Goal: Task Accomplishment & Management: Use online tool/utility

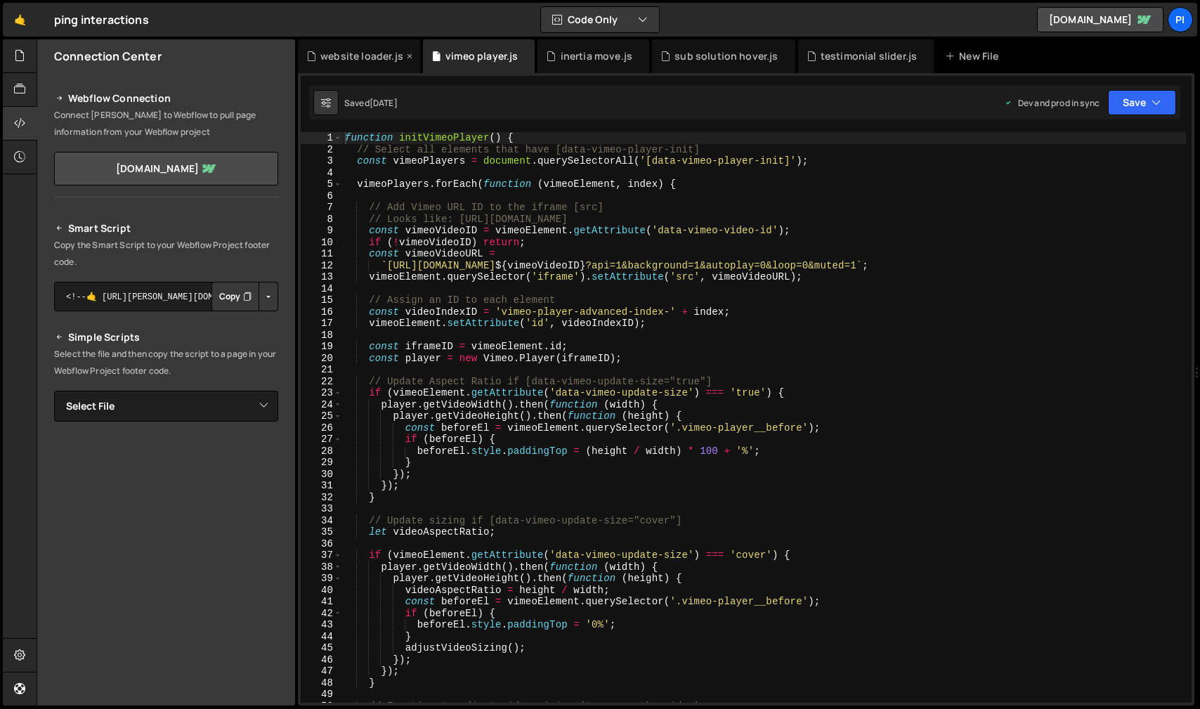
click at [353, 53] on div "website loader.js" at bounding box center [361, 56] width 83 height 14
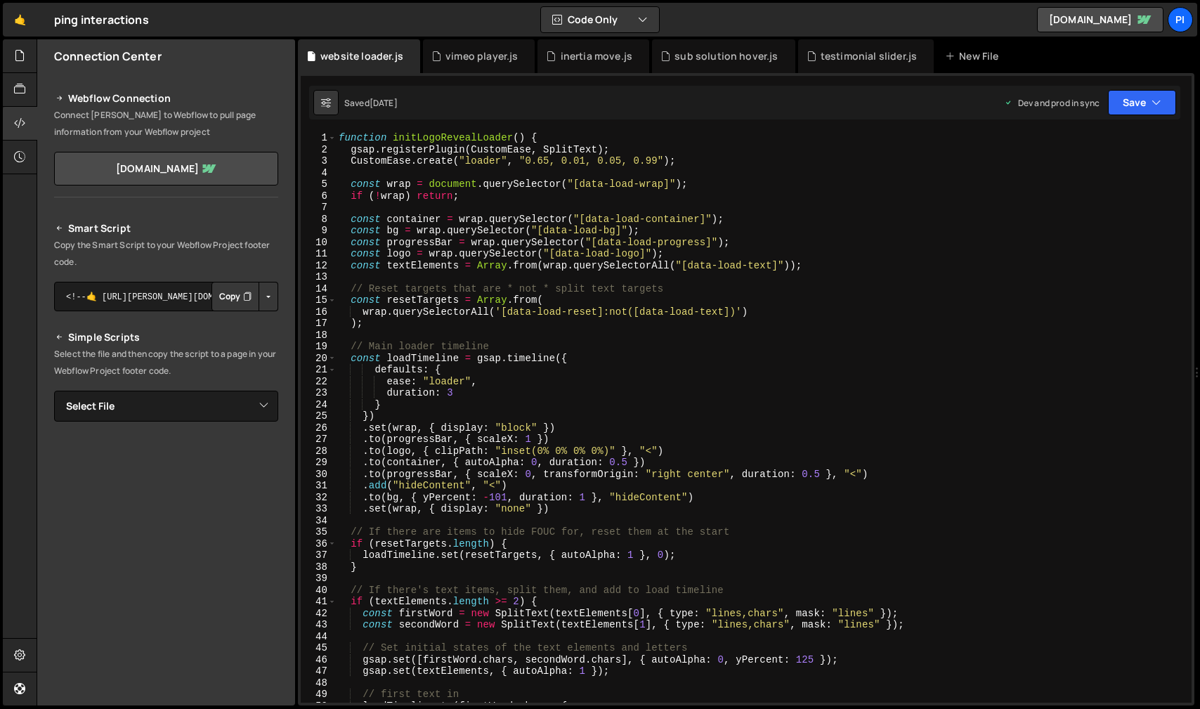
click at [454, 396] on div "function initLogoRevealLoader ( ) { gsap . registerPlugin ( CustomEase , SplitT…" at bounding box center [761, 429] width 850 height 594
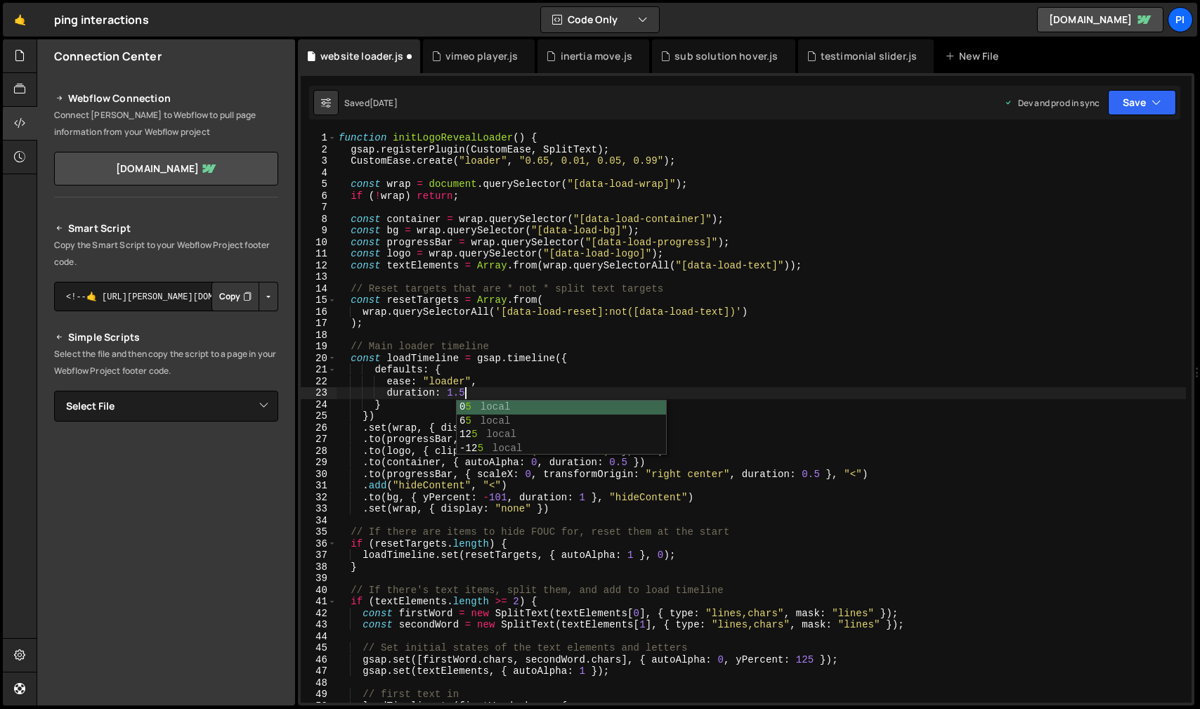
scroll to position [0, 8]
click at [733, 351] on div "function initLogoRevealLoader ( ) { gsap . registerPlugin ( CustomEase , SplitT…" at bounding box center [761, 429] width 850 height 594
click at [590, 378] on div "function initLogoRevealLoader ( ) { gsap . registerPlugin ( CustomEase , SplitT…" at bounding box center [761, 429] width 850 height 594
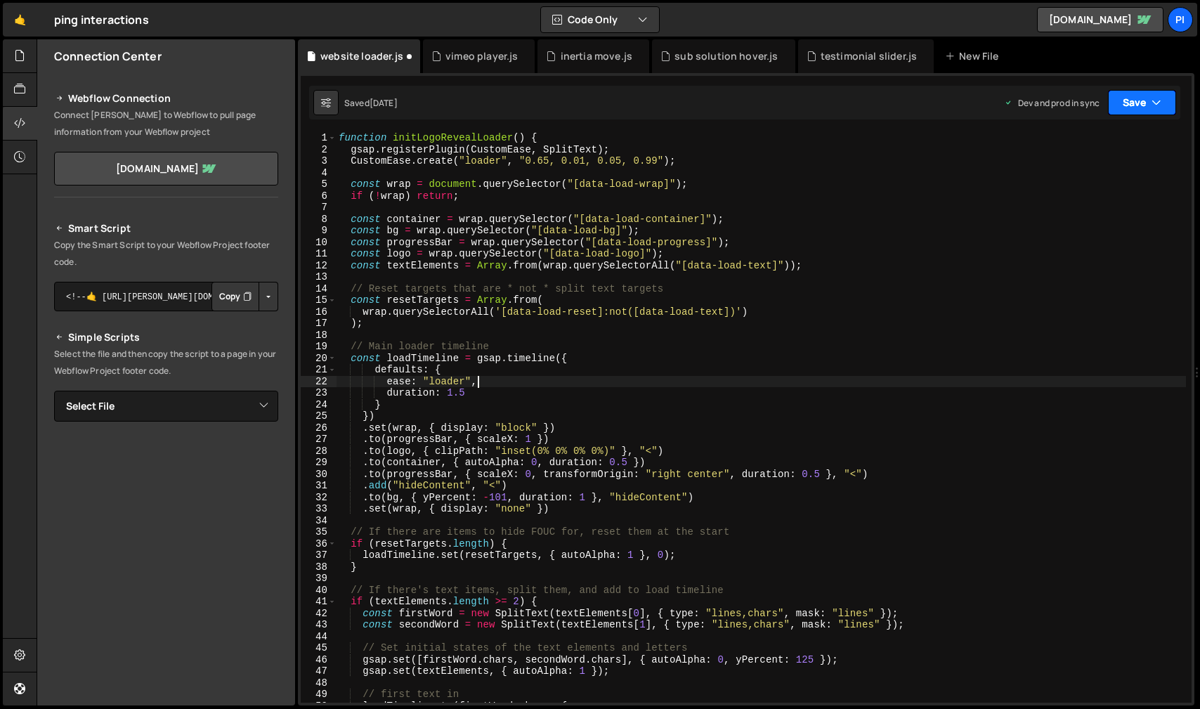
click at [1141, 100] on button "Save" at bounding box center [1142, 102] width 68 height 25
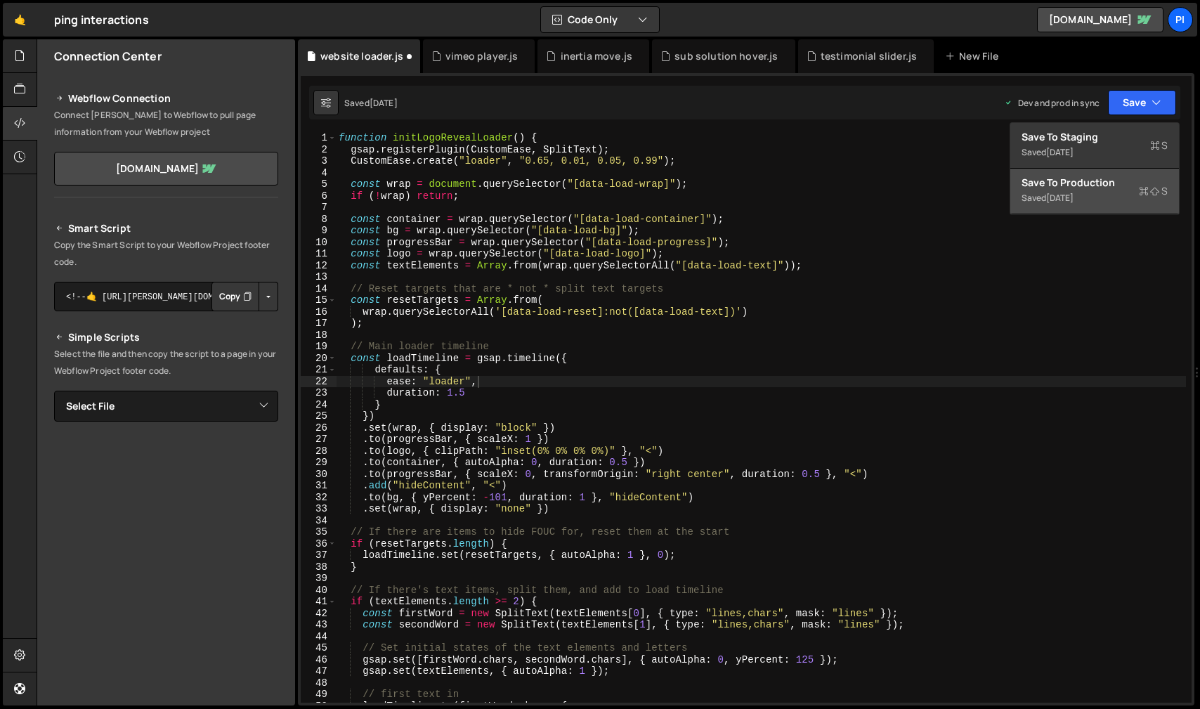
click at [1121, 190] on div "Saved [DATE]" at bounding box center [1095, 198] width 146 height 17
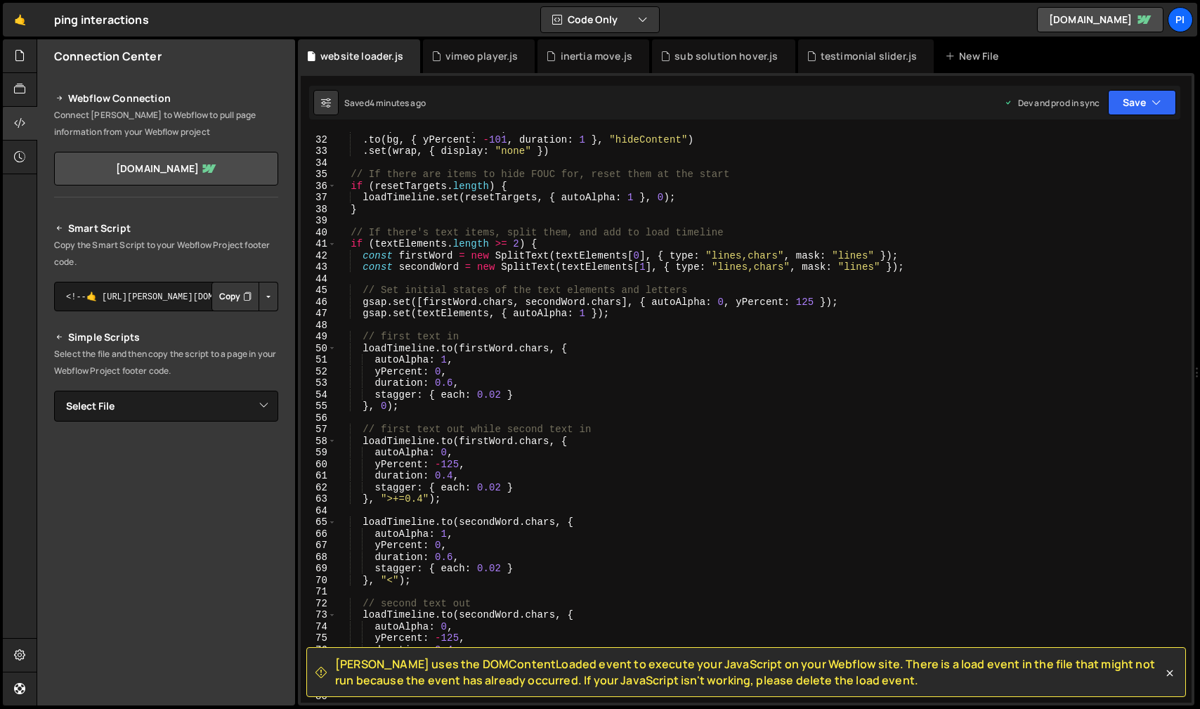
scroll to position [358, 0]
click at [449, 382] on div ". add ( "hideContent" , "<" ) . to ( bg , { yPercent : - 101 , duration : 1 } ,…" at bounding box center [761, 419] width 850 height 594
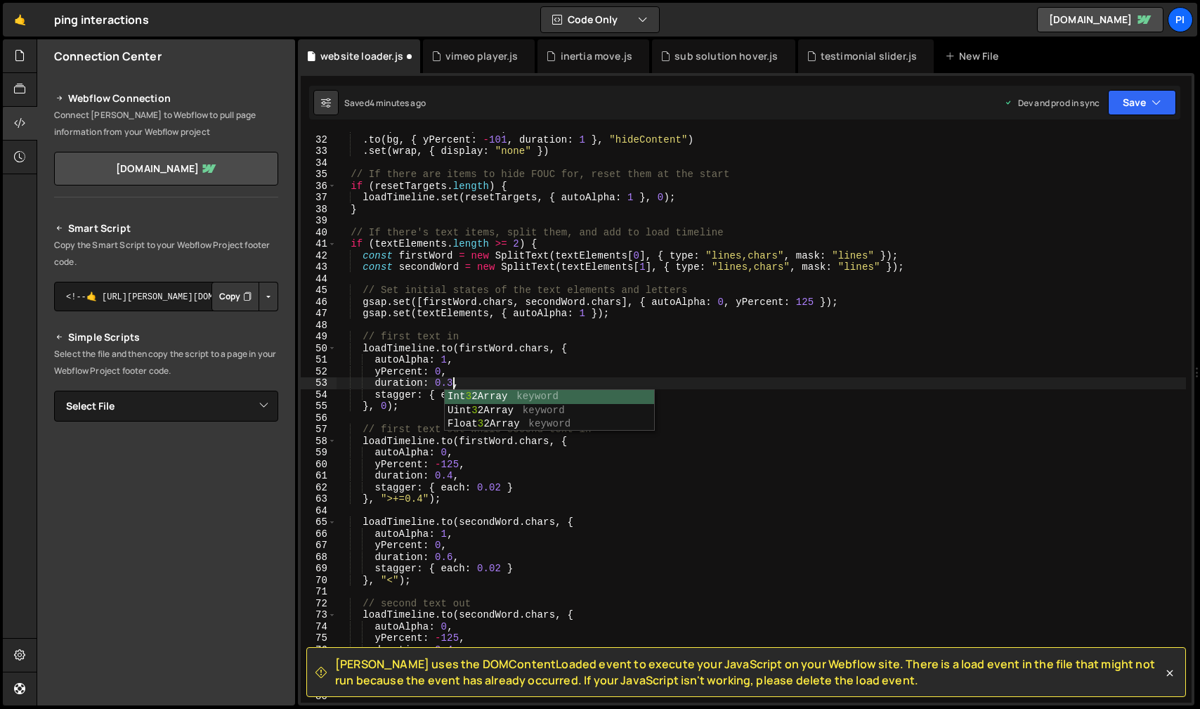
scroll to position [0, 8]
click at [519, 371] on div ". add ( "hideContent" , "<" ) . to ( bg , { yPercent : - 101 , duration : 1 } ,…" at bounding box center [761, 419] width 850 height 594
click at [452, 560] on div ". add ( "hideContent" , "<" ) . to ( bg , { yPercent : - 101 , duration : 1 } ,…" at bounding box center [761, 419] width 850 height 594
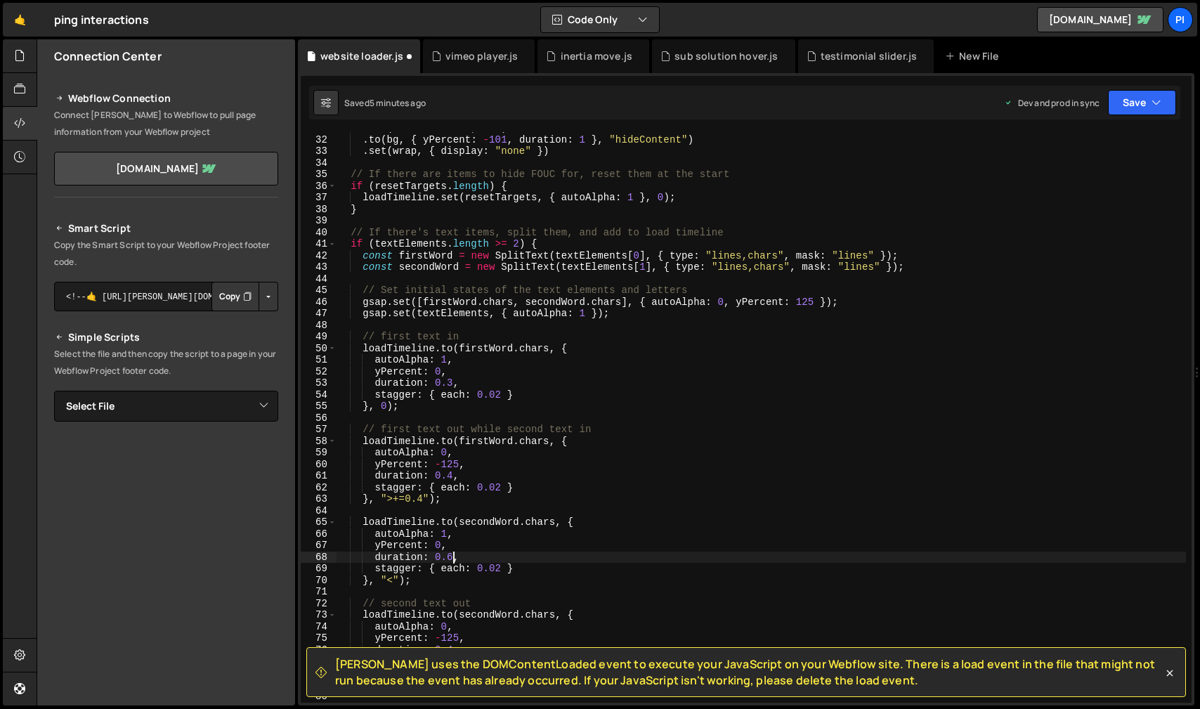
scroll to position [0, 8]
click at [523, 537] on div ". add ( "hideContent" , "<" ) . to ( bg , { yPercent : - 101 , duration : 1 } ,…" at bounding box center [761, 419] width 850 height 594
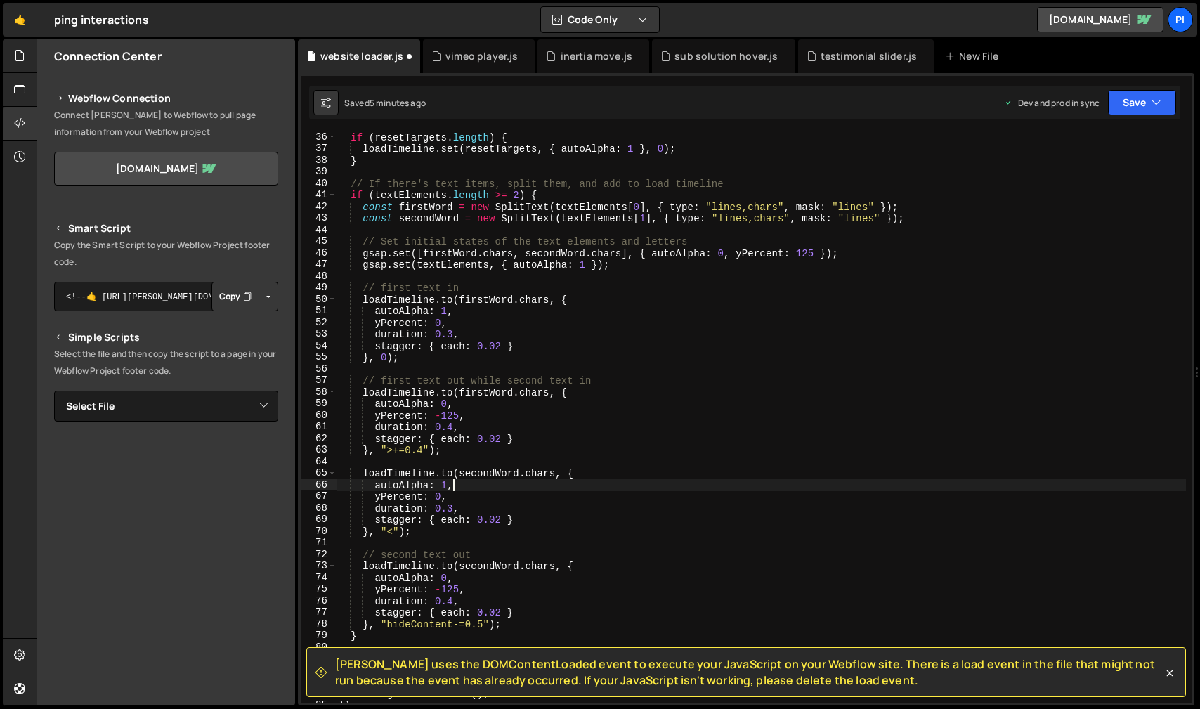
scroll to position [408, 0]
click at [453, 602] on div "if ( resetTargets . length ) { loadTimeline . set ( resetTargets , { autoAlpha …" at bounding box center [761, 426] width 850 height 594
click at [452, 422] on div "if ( resetTargets . length ) { loadTimeline . set ( resetTargets , { autoAlpha …" at bounding box center [761, 426] width 850 height 594
click at [528, 414] on div "if ( resetTargets . length ) { loadTimeline . set ( resetTargets , { autoAlpha …" at bounding box center [761, 426] width 850 height 594
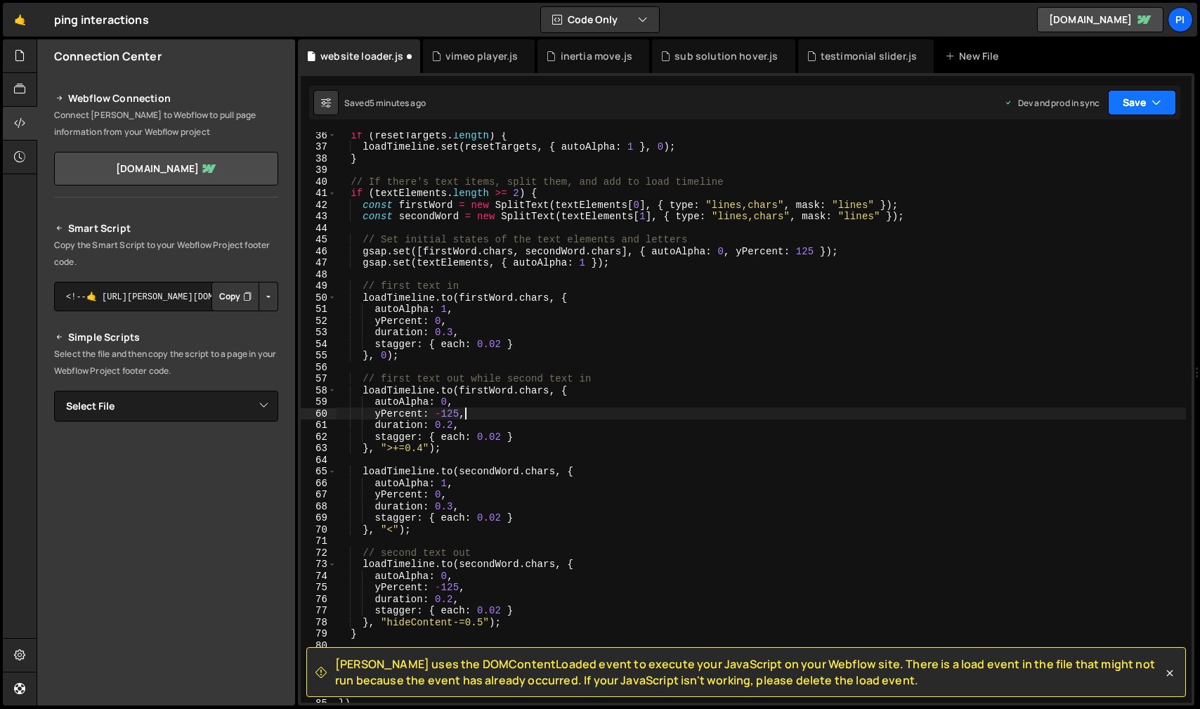
click at [1156, 93] on button "Save" at bounding box center [1142, 102] width 68 height 25
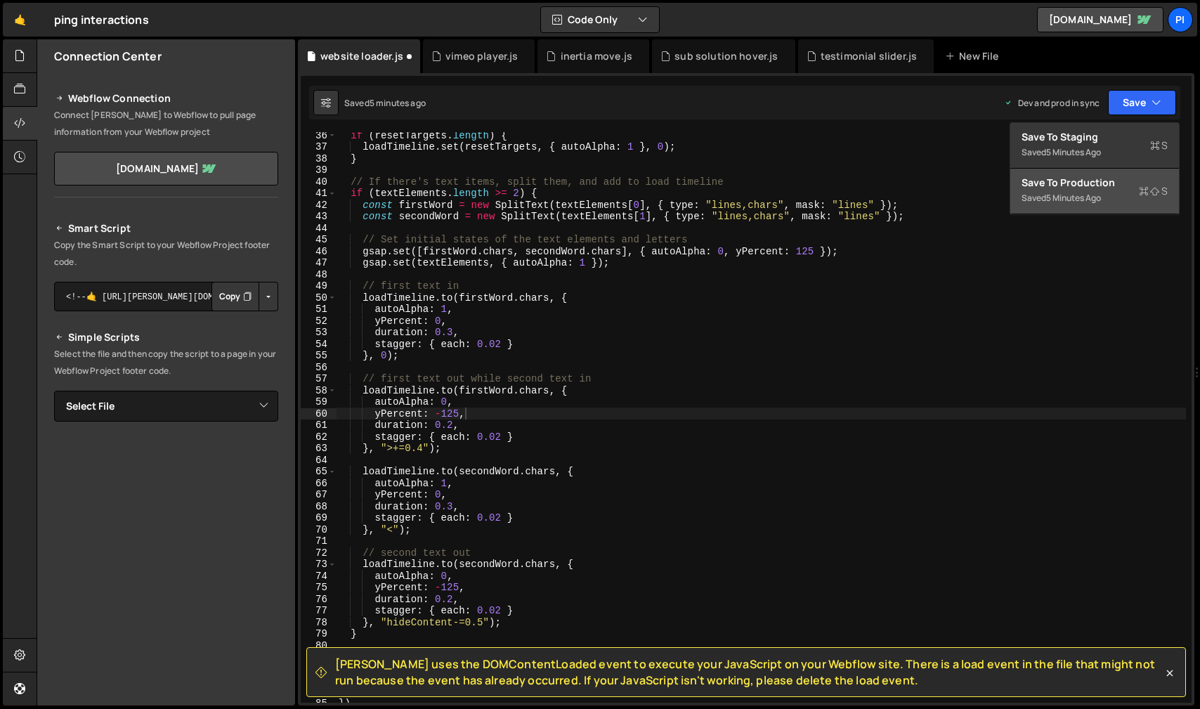
click at [1127, 192] on div "Saved 5 minutes ago" at bounding box center [1095, 198] width 146 height 17
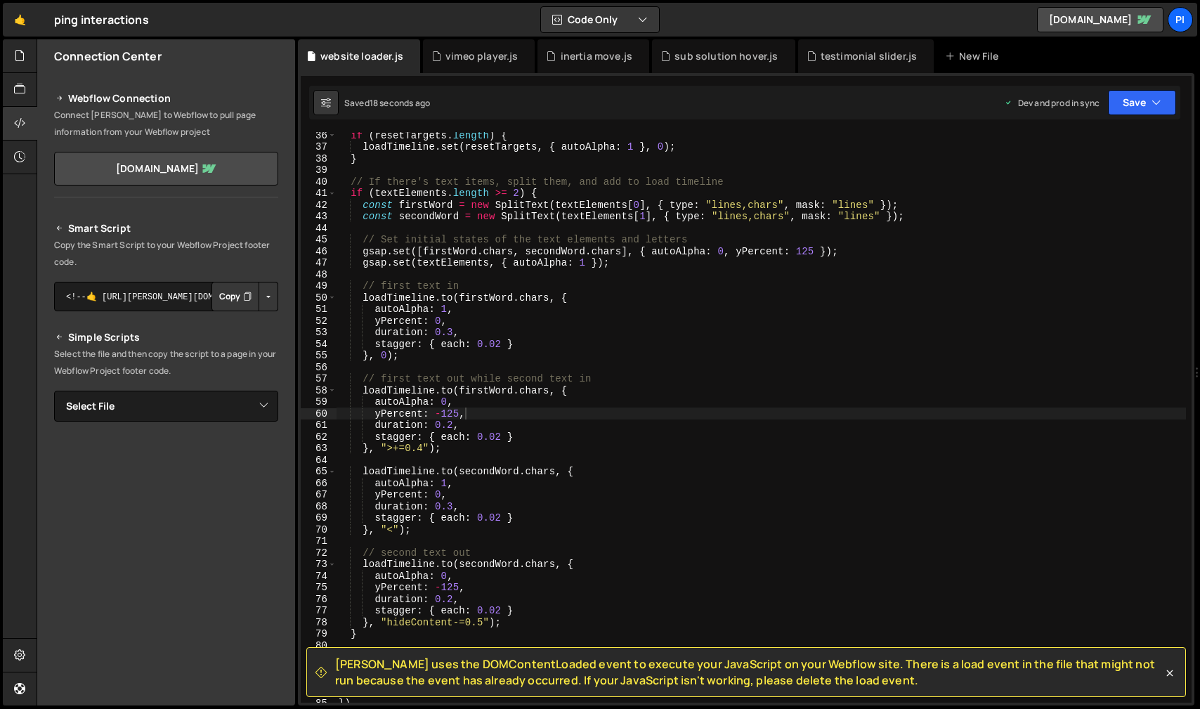
scroll to position [419, 0]
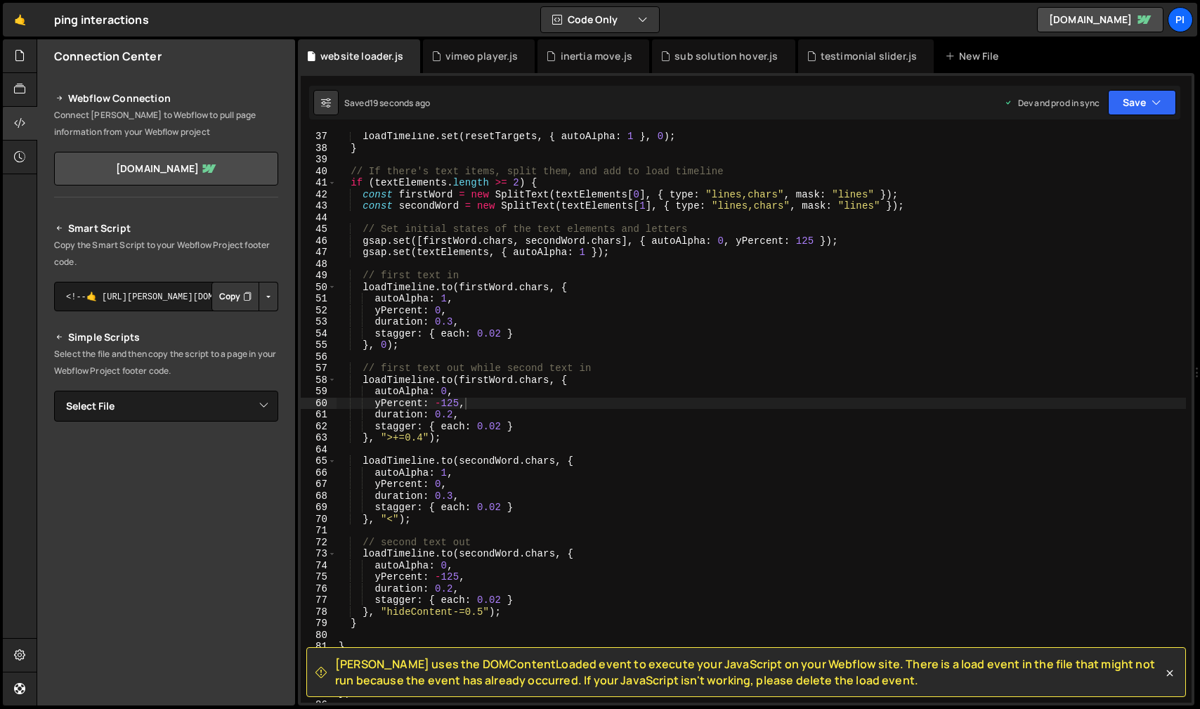
click at [455, 589] on div "loadTimeline . set ( resetTargets , { autoAlpha : 1 } , 0 ) ; } // If there's t…" at bounding box center [761, 428] width 850 height 594
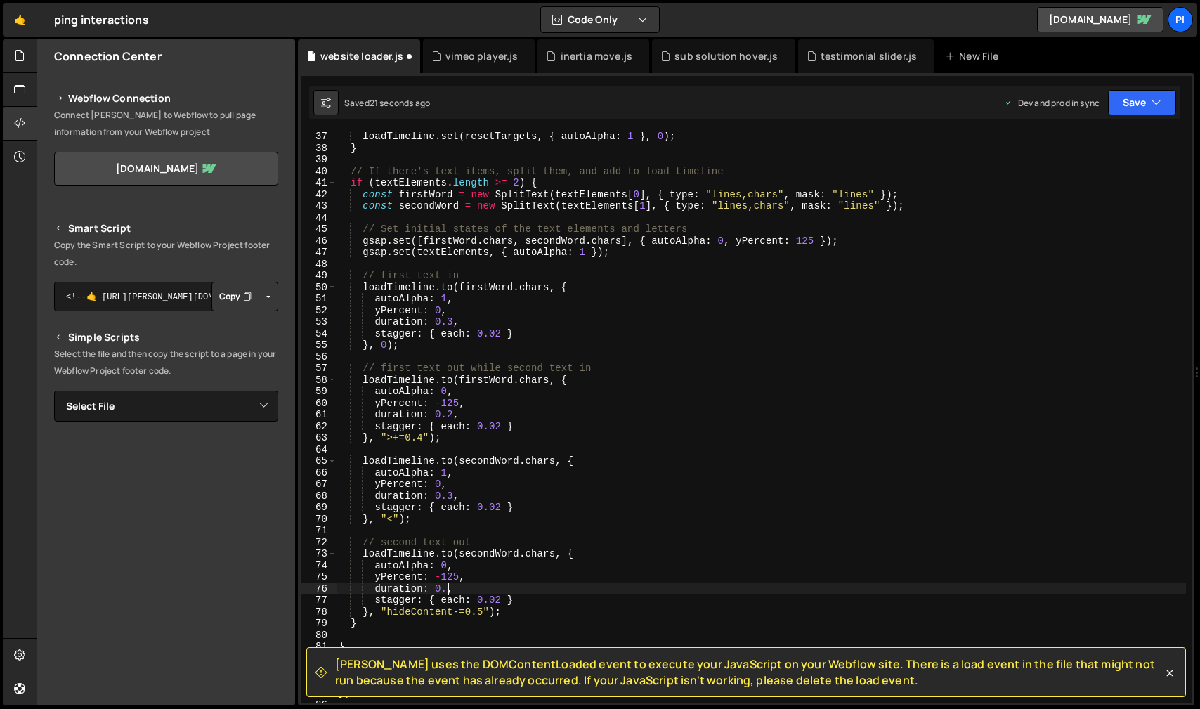
scroll to position [0, 8]
click at [483, 540] on div "loadTimeline . set ( resetTargets , { autoAlpha : 1 } , 0 ) ; } // If there's t…" at bounding box center [761, 428] width 850 height 594
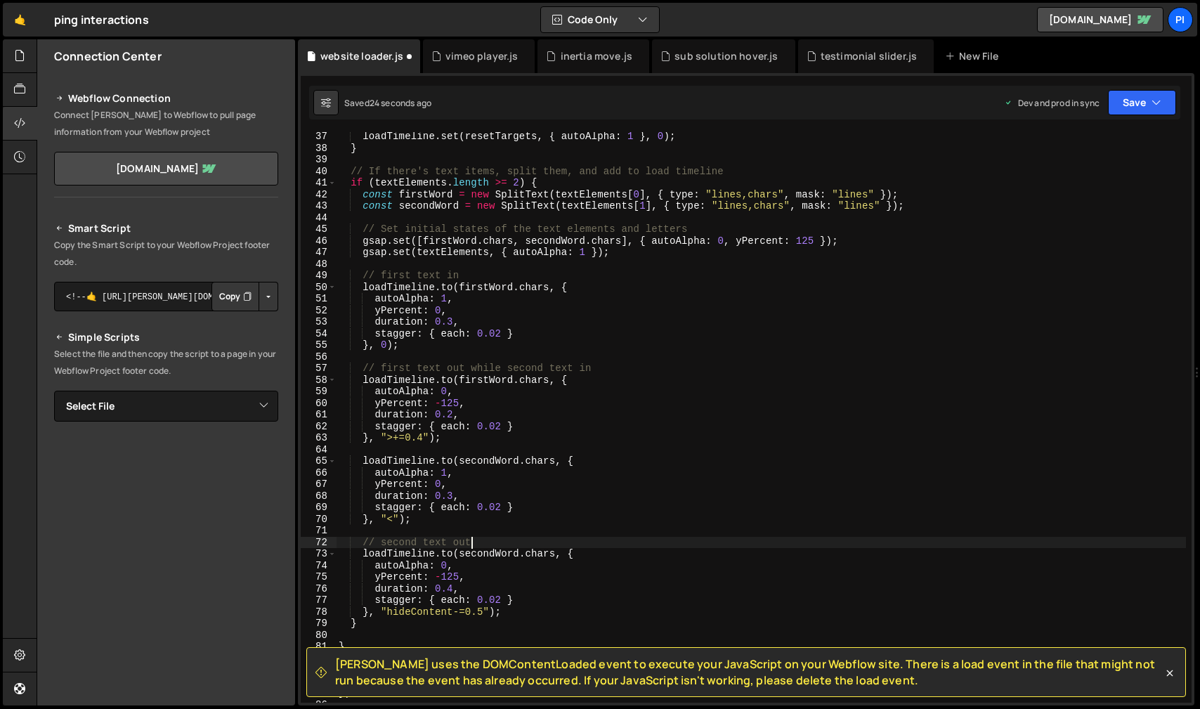
click at [454, 585] on div "loadTimeline . set ( resetTargets , { autoAlpha : 1 } , 0 ) ; } // If there's t…" at bounding box center [761, 428] width 850 height 594
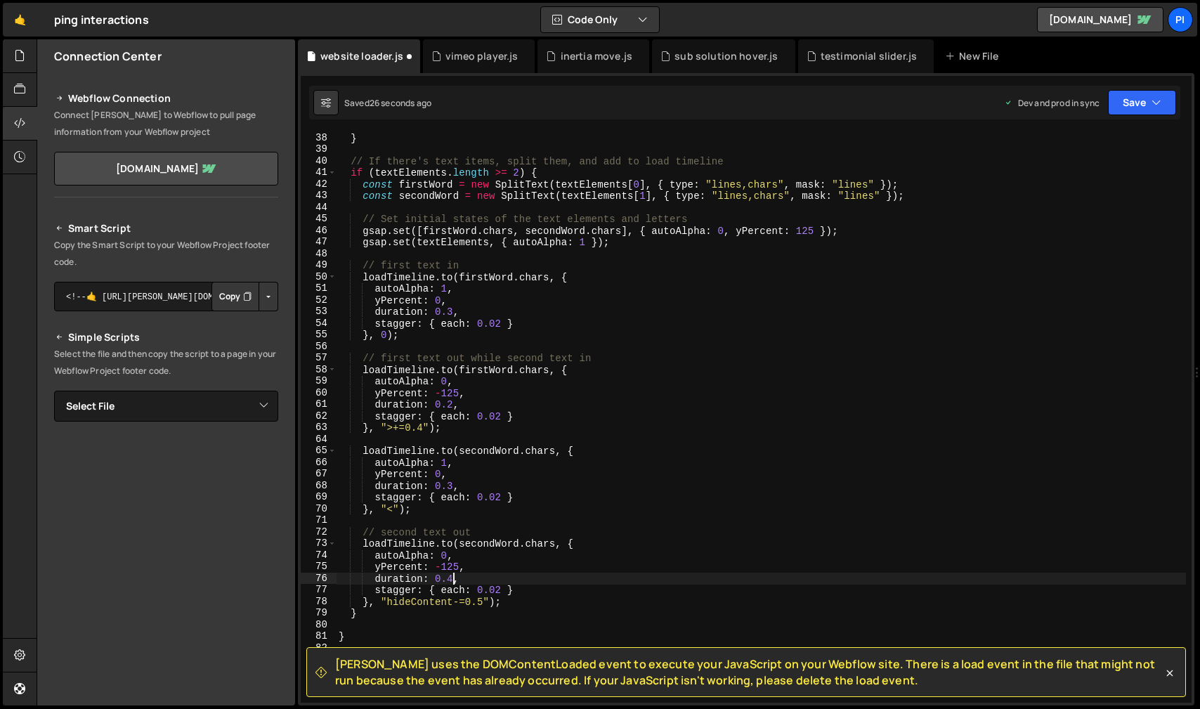
scroll to position [436, 0]
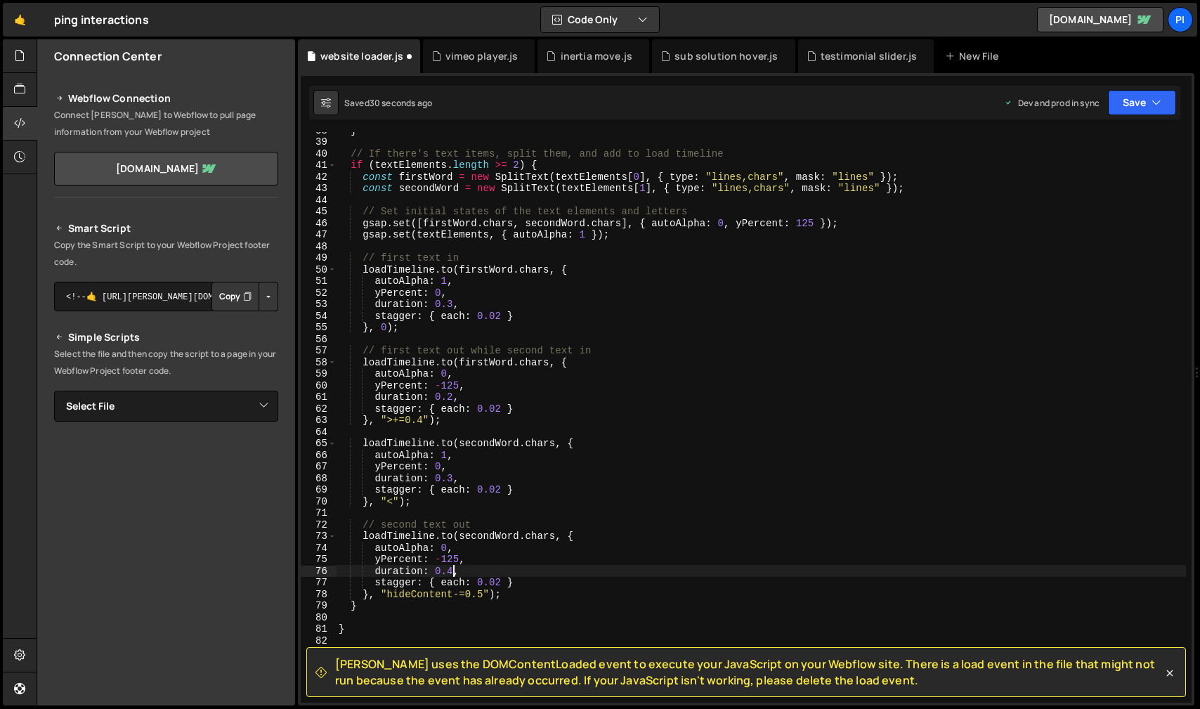
click at [530, 594] on div "} // If there's text items, split them, and add to load timeline if ( textEleme…" at bounding box center [761, 421] width 850 height 594
click at [452, 305] on div "} // If there's text items, split them, and add to load timeline if ( textEleme…" at bounding box center [761, 421] width 850 height 594
click at [450, 477] on div "} // If there's text items, split them, and add to load timeline if ( textEleme…" at bounding box center [761, 421] width 850 height 594
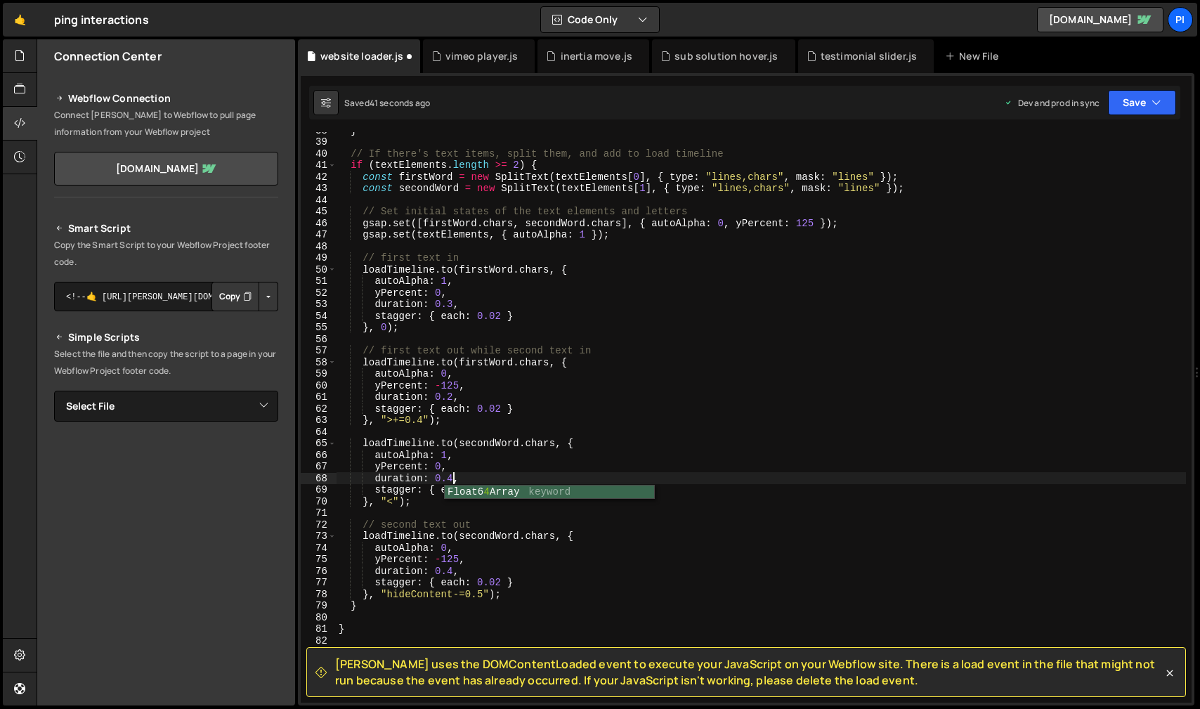
scroll to position [0, 8]
click at [530, 456] on div "} // If there's text items, split them, and add to load timeline if ( textEleme…" at bounding box center [761, 421] width 850 height 594
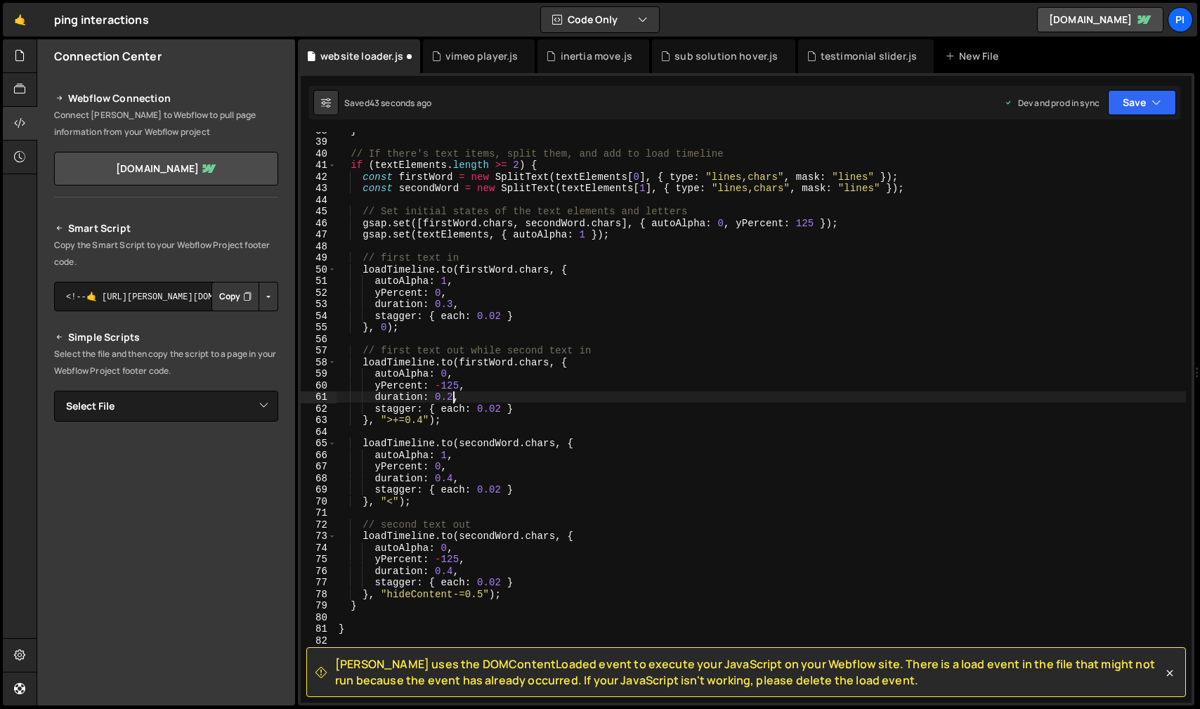
click at [456, 400] on div "} // If there's text items, split them, and add to load timeline if ( textEleme…" at bounding box center [761, 421] width 850 height 594
click at [583, 385] on div "} // If there's text items, split them, and add to load timeline if ( textEleme…" at bounding box center [761, 421] width 850 height 594
click at [1168, 107] on button "Save" at bounding box center [1142, 102] width 68 height 25
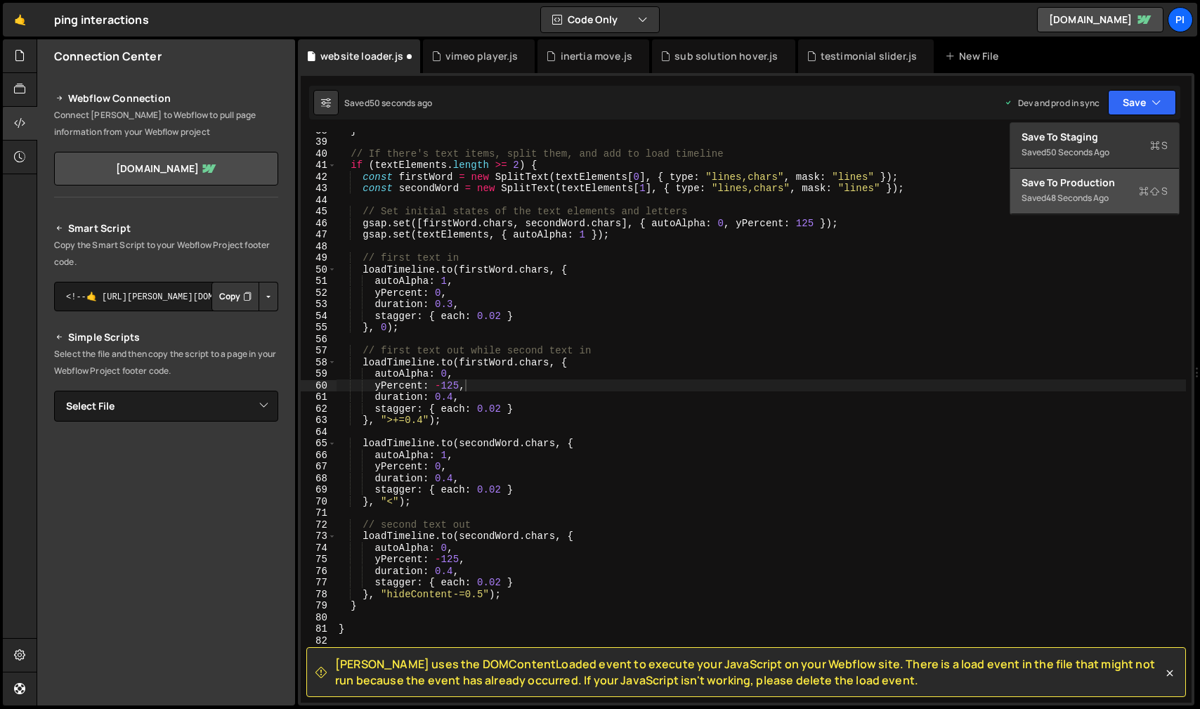
click at [1116, 208] on button "Save to Production S Saved 48 seconds ago" at bounding box center [1094, 192] width 169 height 46
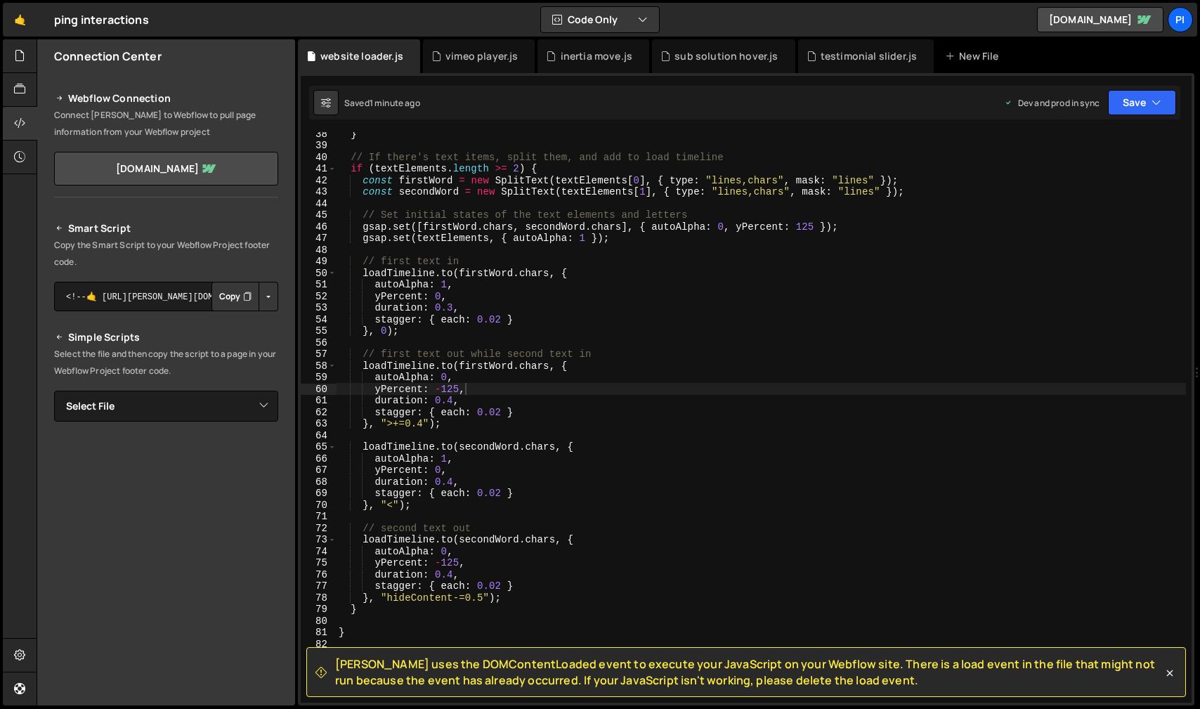
scroll to position [431, 0]
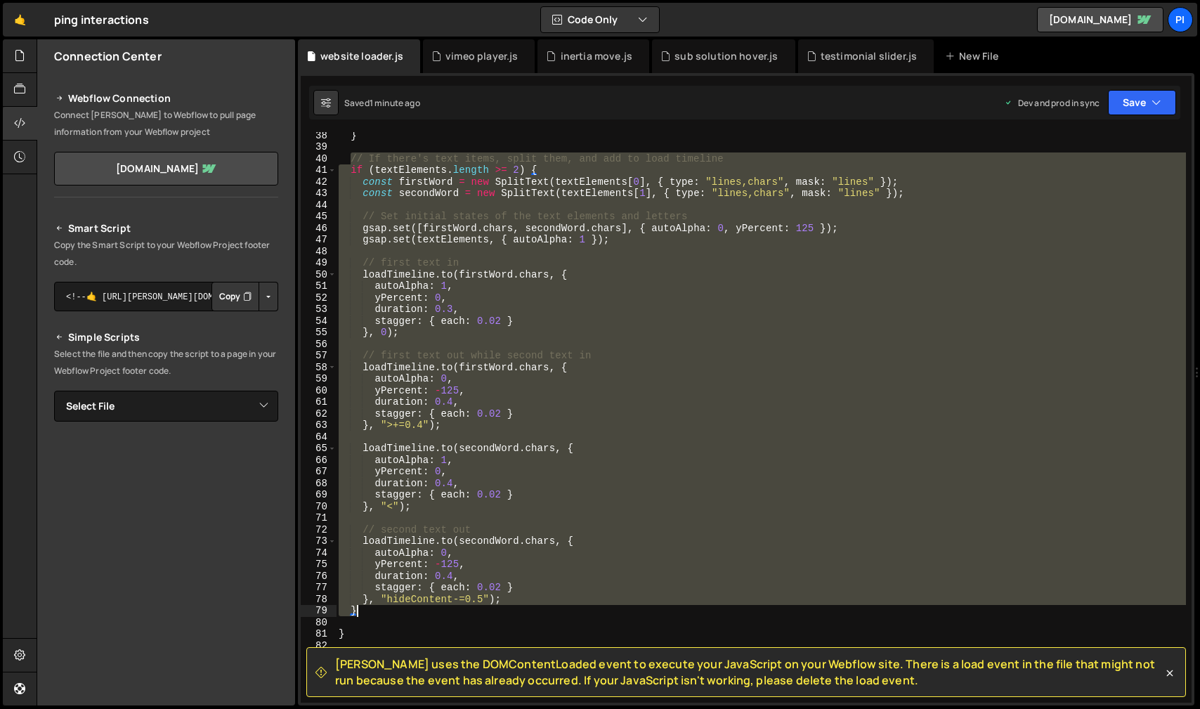
drag, startPoint x: 349, startPoint y: 161, endPoint x: 403, endPoint y: 616, distance: 458.4
click at [403, 616] on div "} // If there's text items, split them, and add to load timeline if ( textEleme…" at bounding box center [761, 426] width 850 height 594
paste textarea
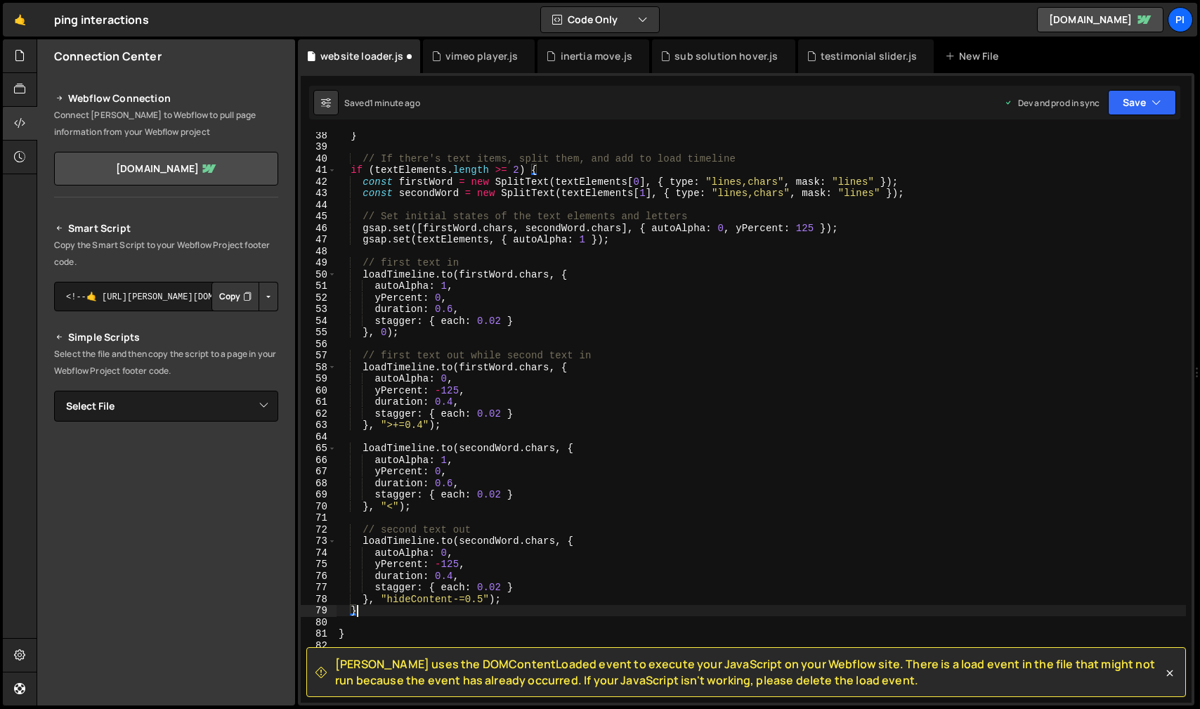
scroll to position [0, 1]
click at [455, 310] on div "} // If there's text items, split them, and add to load timeline if ( textEleme…" at bounding box center [761, 426] width 850 height 594
click at [496, 283] on div "} // If there's text items, split them, and add to load timeline if ( textEleme…" at bounding box center [761, 426] width 850 height 594
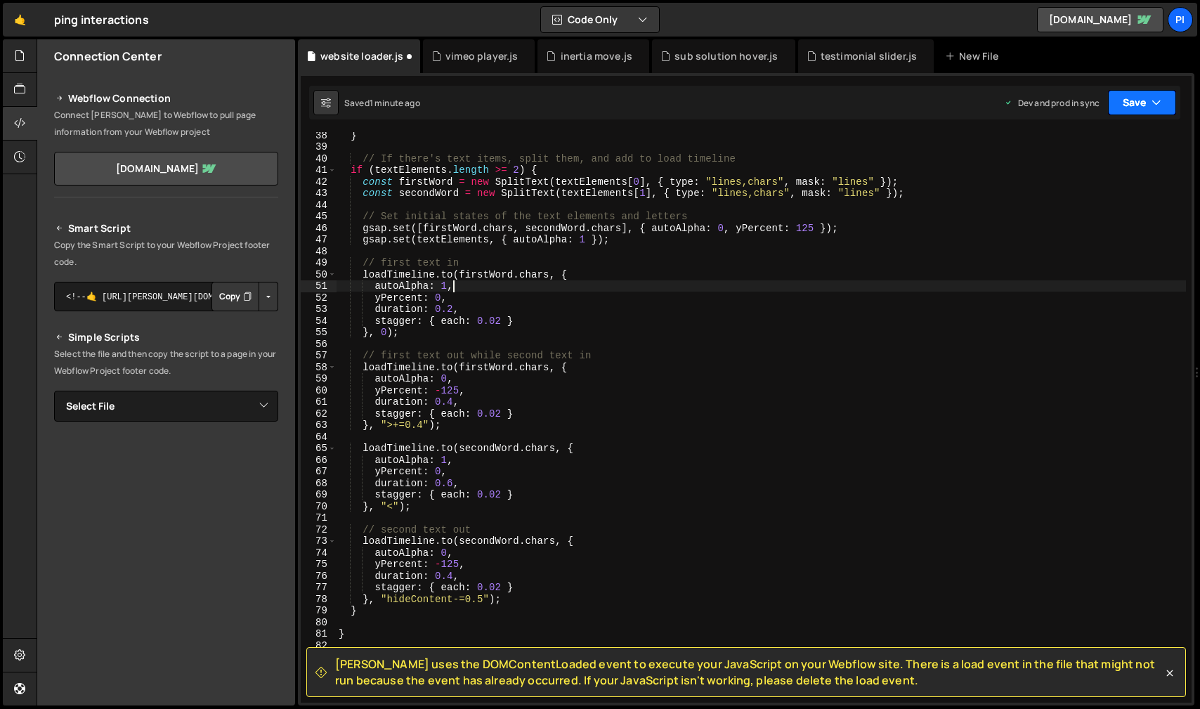
click at [1166, 113] on button "Save" at bounding box center [1142, 102] width 68 height 25
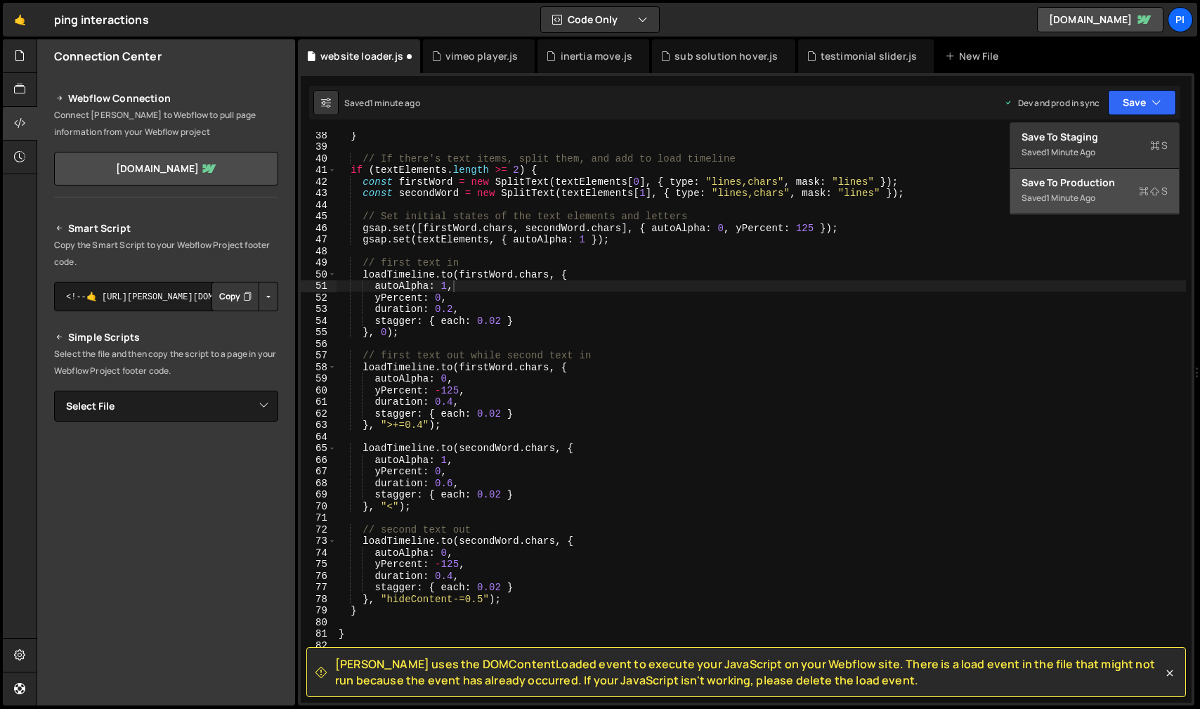
click at [1110, 194] on div "Saved 1 minute ago" at bounding box center [1095, 198] width 146 height 17
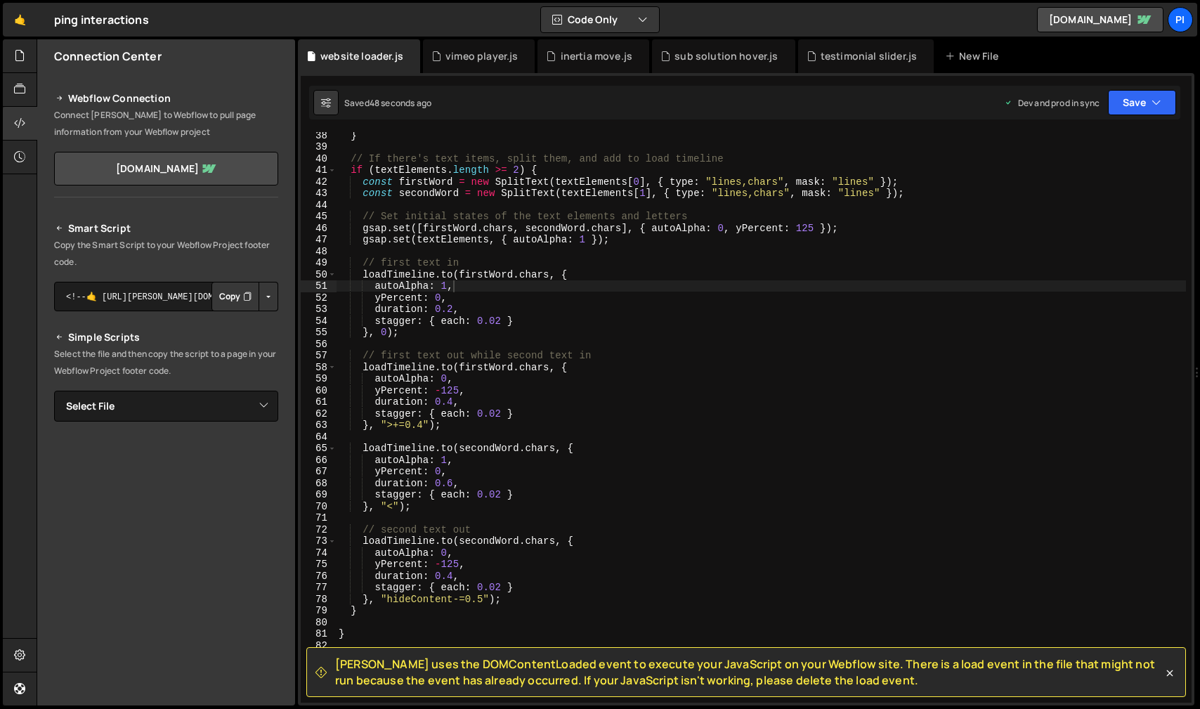
click at [455, 399] on div "} // If there's text items, split them, and add to load timeline if ( textEleme…" at bounding box center [761, 426] width 850 height 594
type textarea "duration: 0.2,"
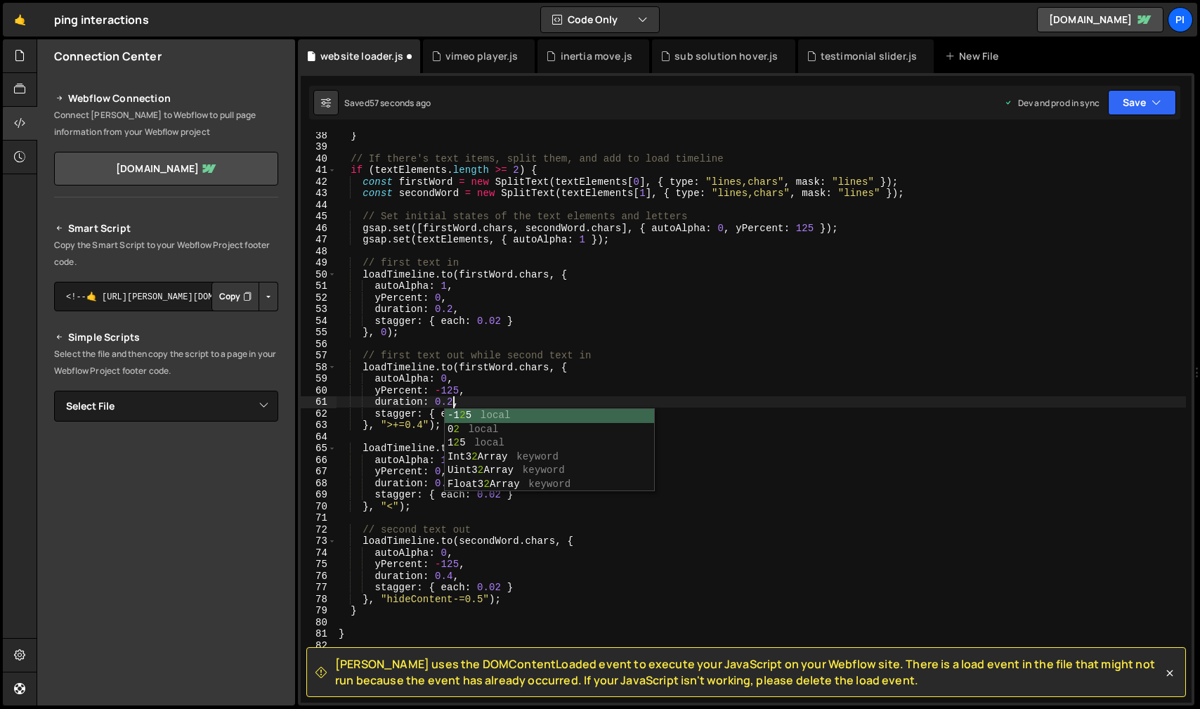
click at [431, 513] on div "} // If there's text items, split them, and add to load timeline if ( textEleme…" at bounding box center [761, 426] width 850 height 594
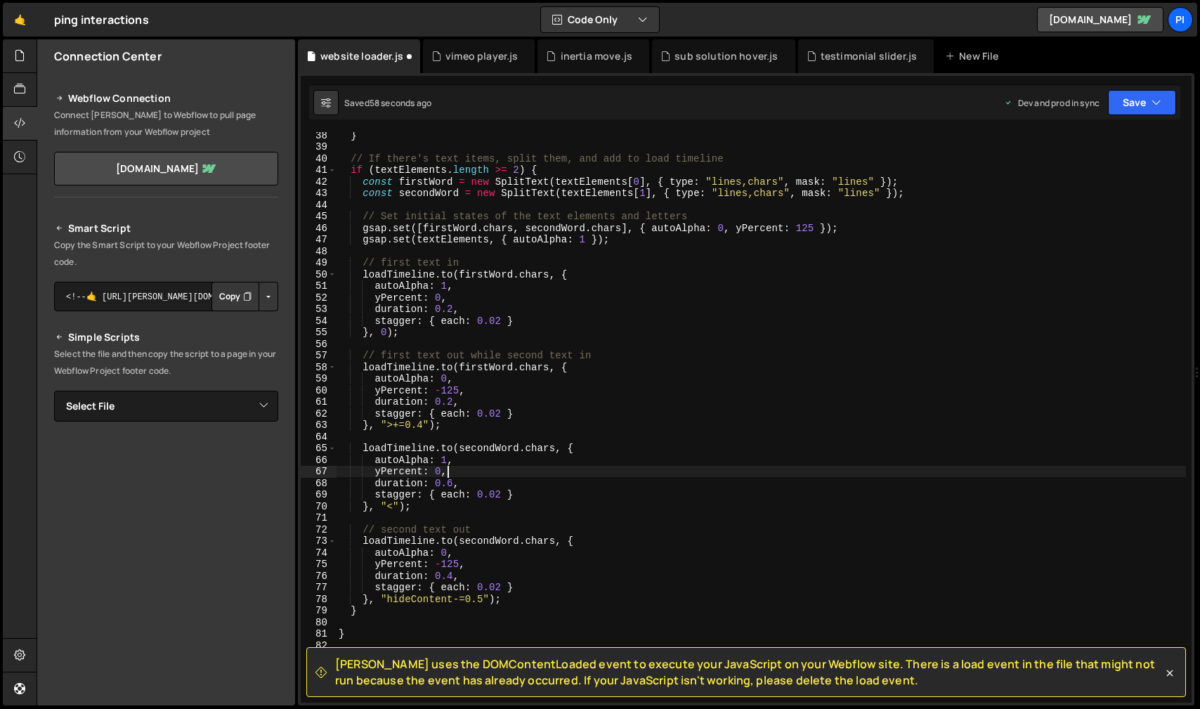
click at [457, 476] on div "} // If there's text items, split them, and add to load timeline if ( textEleme…" at bounding box center [761, 426] width 850 height 594
click at [390, 549] on div "} // If there's text items, split them, and add to load timeline if ( textEleme…" at bounding box center [761, 426] width 850 height 594
click at [453, 575] on div "} // If there's text items, split them, and add to load timeline if ( textEleme…" at bounding box center [761, 426] width 850 height 594
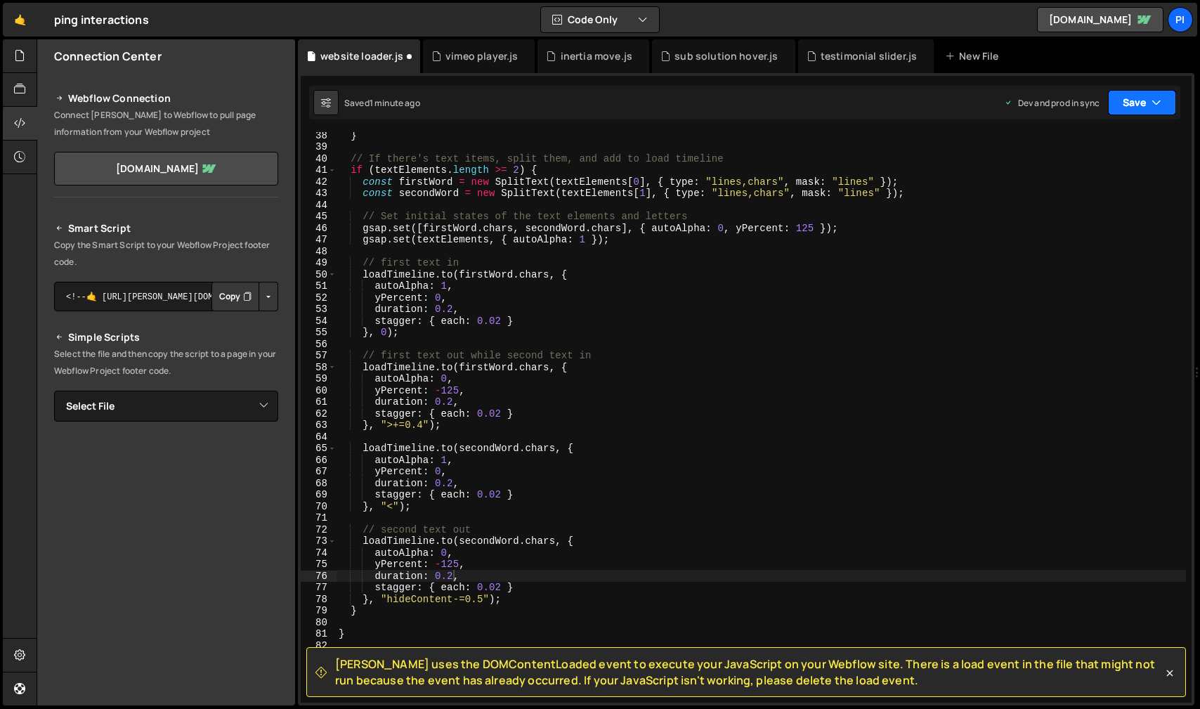
click at [1153, 109] on icon "button" at bounding box center [1157, 103] width 10 height 14
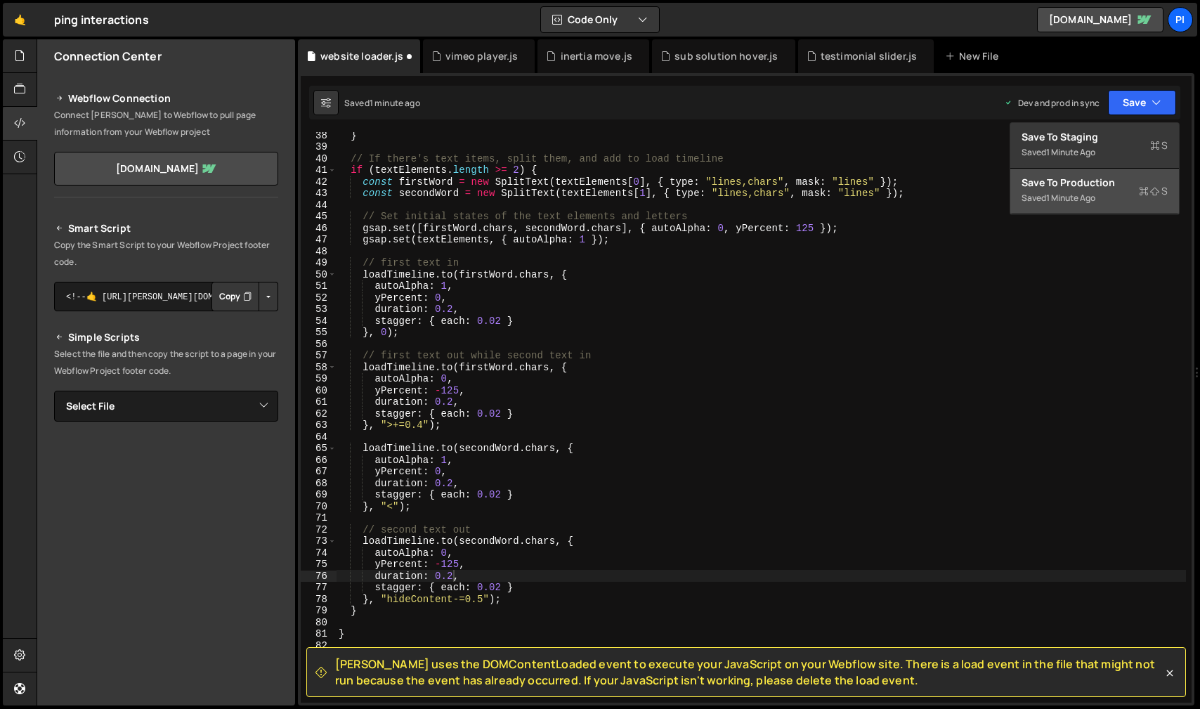
click at [1118, 190] on div "Saved 1 minute ago" at bounding box center [1095, 198] width 146 height 17
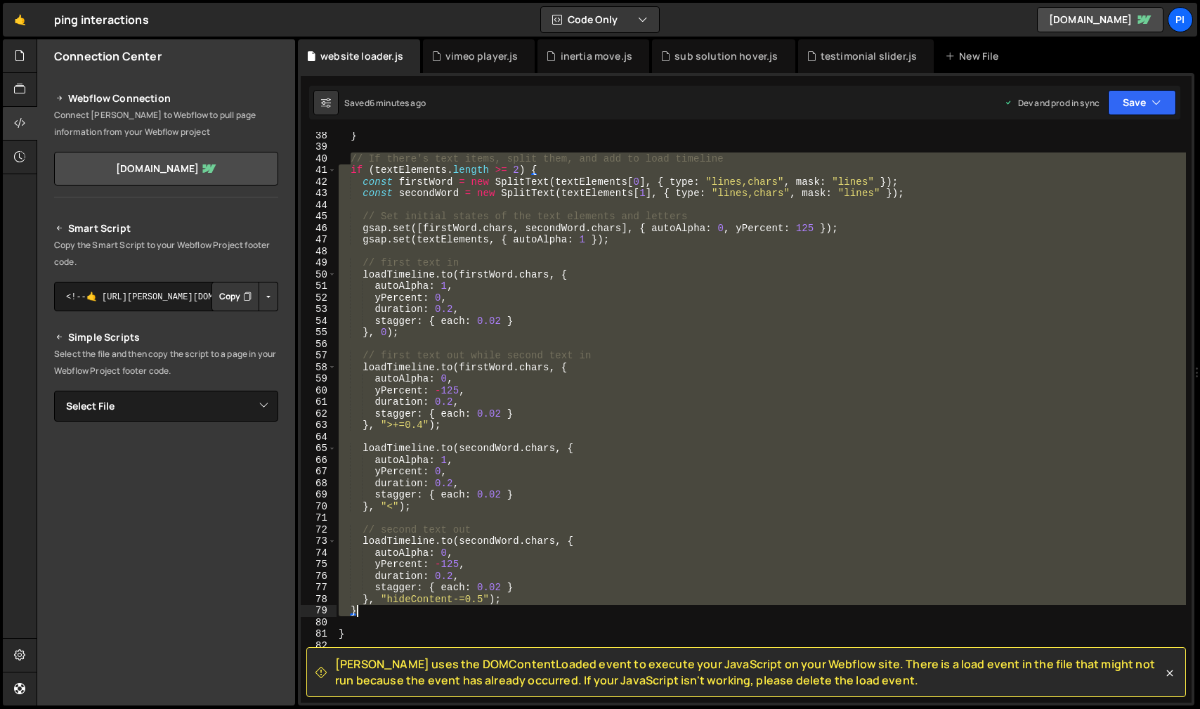
drag, startPoint x: 353, startPoint y: 162, endPoint x: 366, endPoint y: 609, distance: 447.0
click at [366, 609] on div "} // If there's text items, split them, and add to load timeline if ( textEleme…" at bounding box center [761, 426] width 850 height 594
type textarea "}, "hideContent-=0.5"); }"
paste textarea
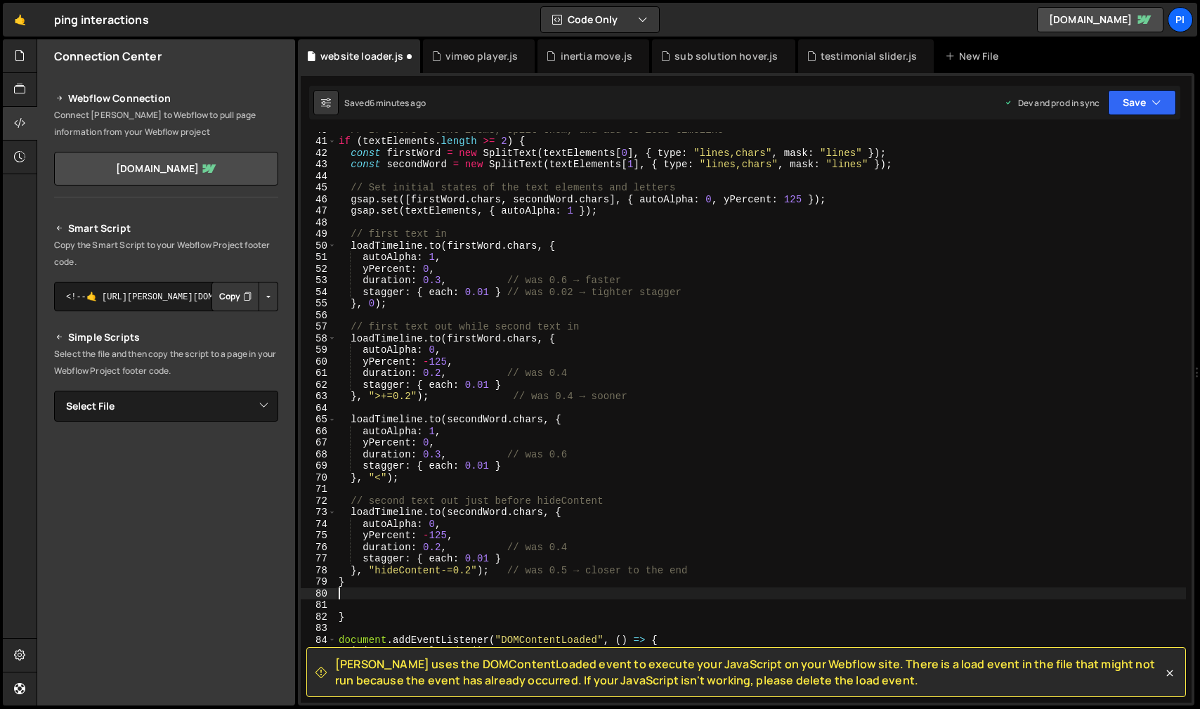
scroll to position [469, 0]
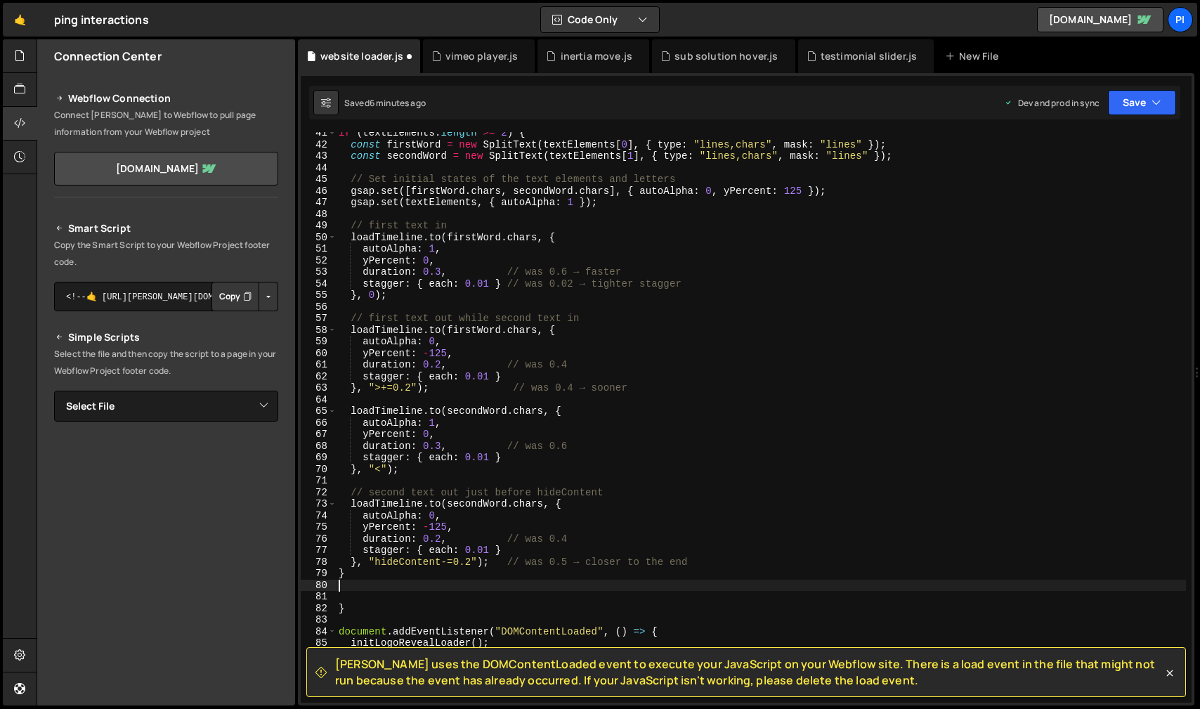
click at [690, 595] on div "if ( textElements . length >= 2 ) { const firstWord = new SplitText ( textEleme…" at bounding box center [761, 424] width 850 height 594
click at [1137, 111] on button "Save" at bounding box center [1142, 102] width 68 height 25
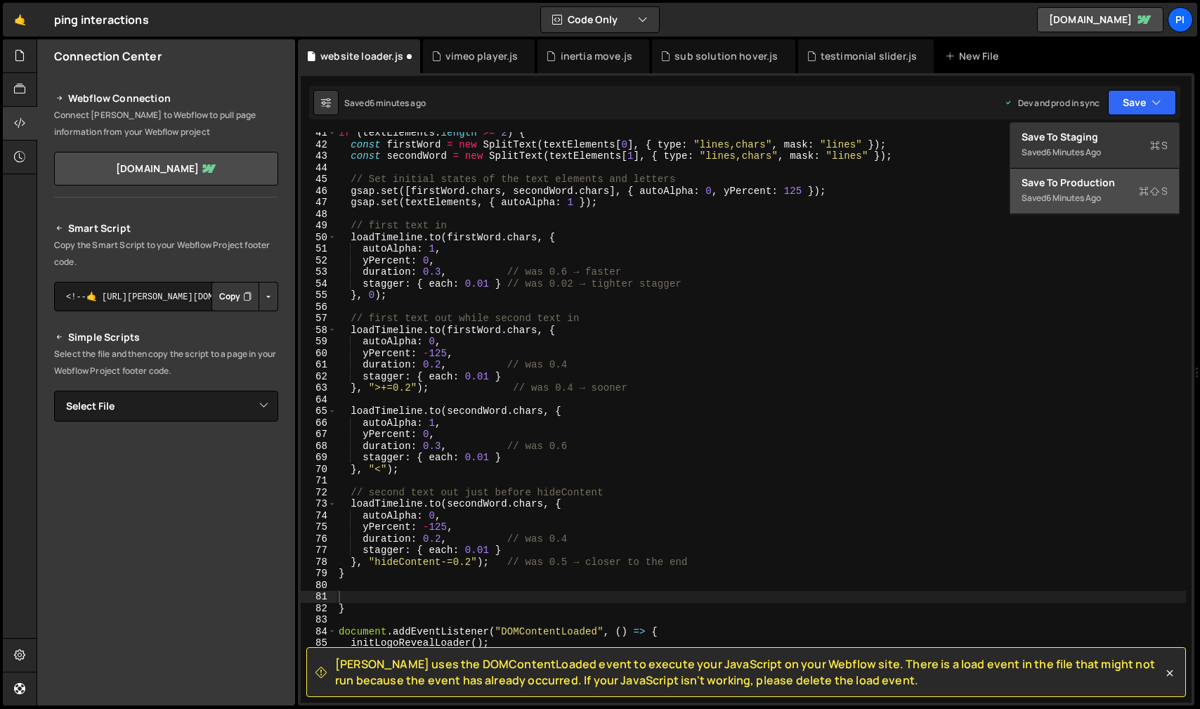
click at [1104, 187] on div "Save to Production S" at bounding box center [1095, 183] width 146 height 14
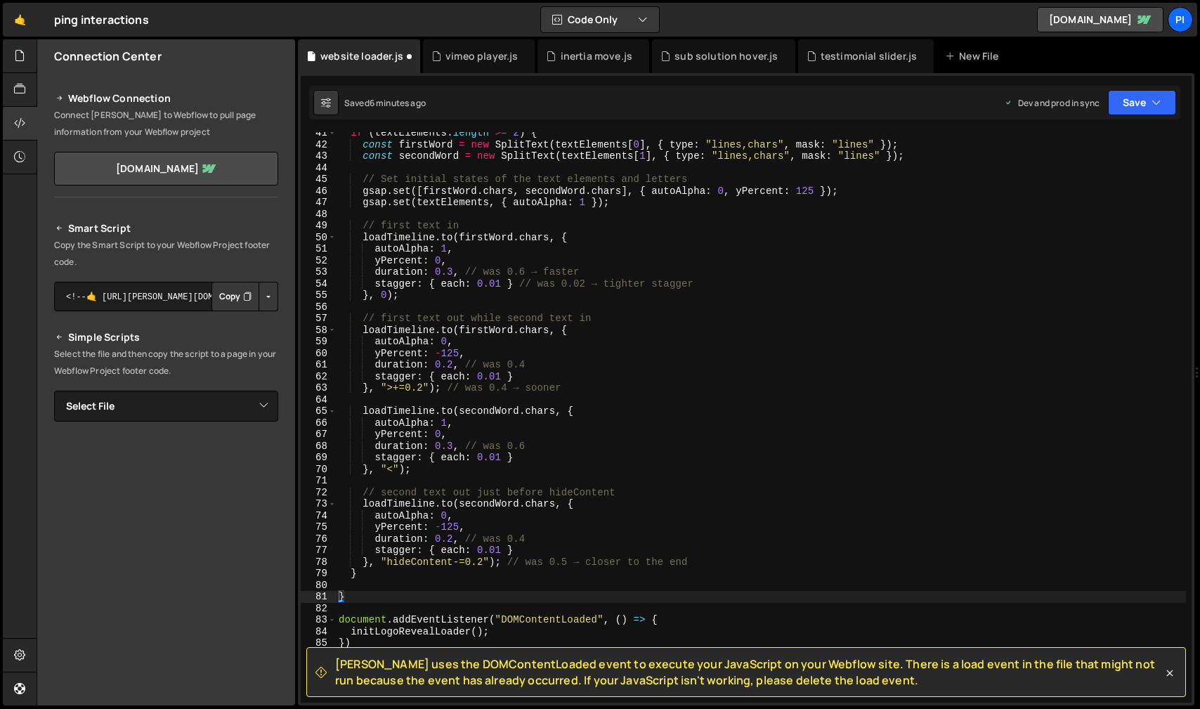
click at [360, 599] on div "if ( textElements . length >= 2 ) { const firstWord = new SplitText ( textEleme…" at bounding box center [761, 424] width 850 height 594
click at [353, 578] on div "if ( textElements . length >= 2 ) { const firstWord = new SplitText ( textEleme…" at bounding box center [761, 424] width 850 height 594
type textarea "}"
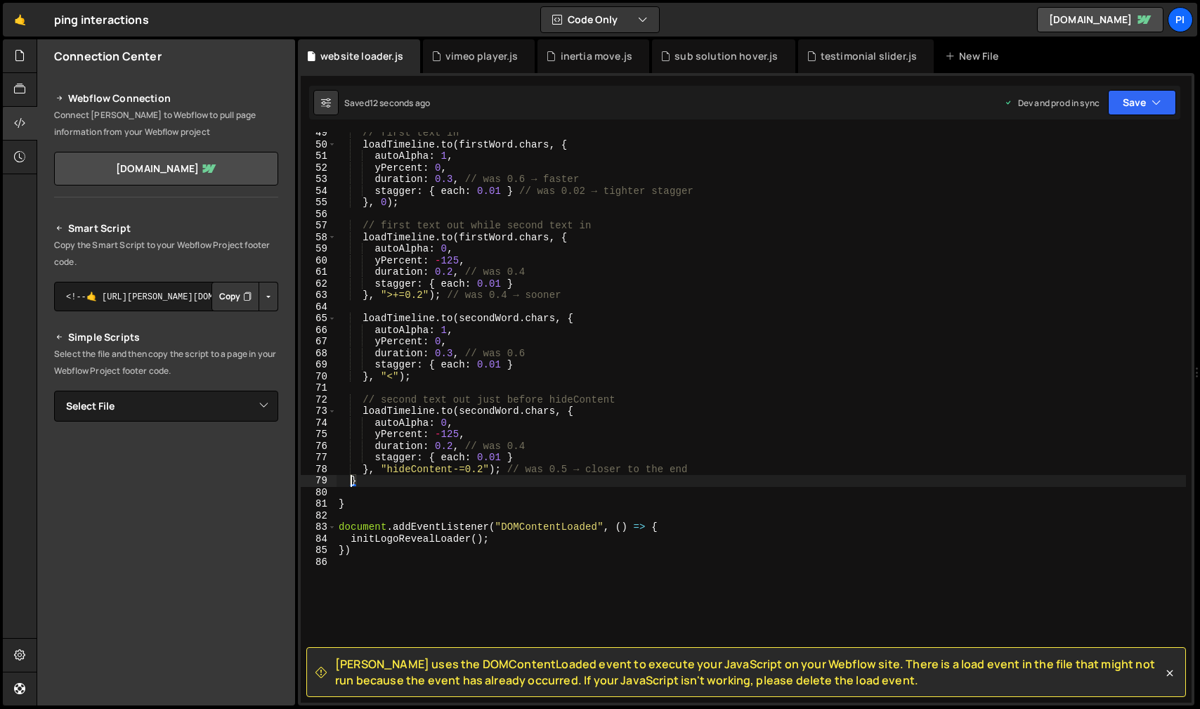
scroll to position [652, 0]
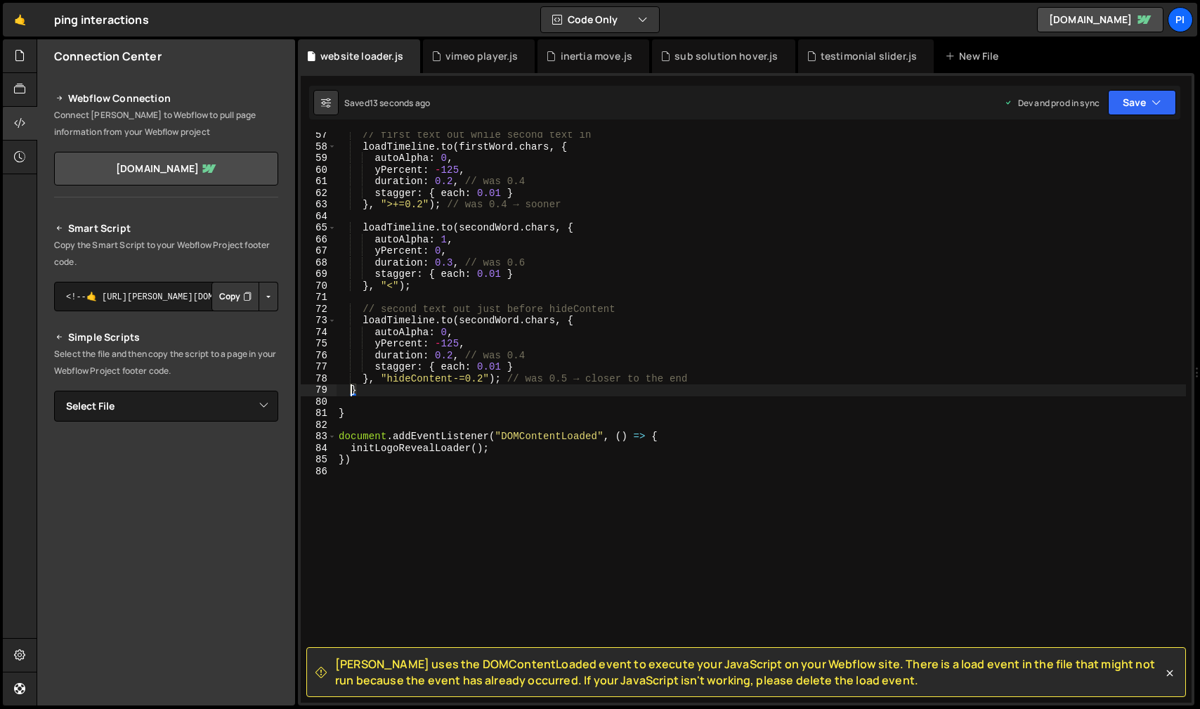
click at [345, 420] on div "// first text out while second text in loadTimeline . to ( firstWord . chars , …" at bounding box center [761, 426] width 850 height 594
click at [344, 417] on div "// first text out while second text in loadTimeline . to ( firstWord . chars , …" at bounding box center [761, 426] width 850 height 594
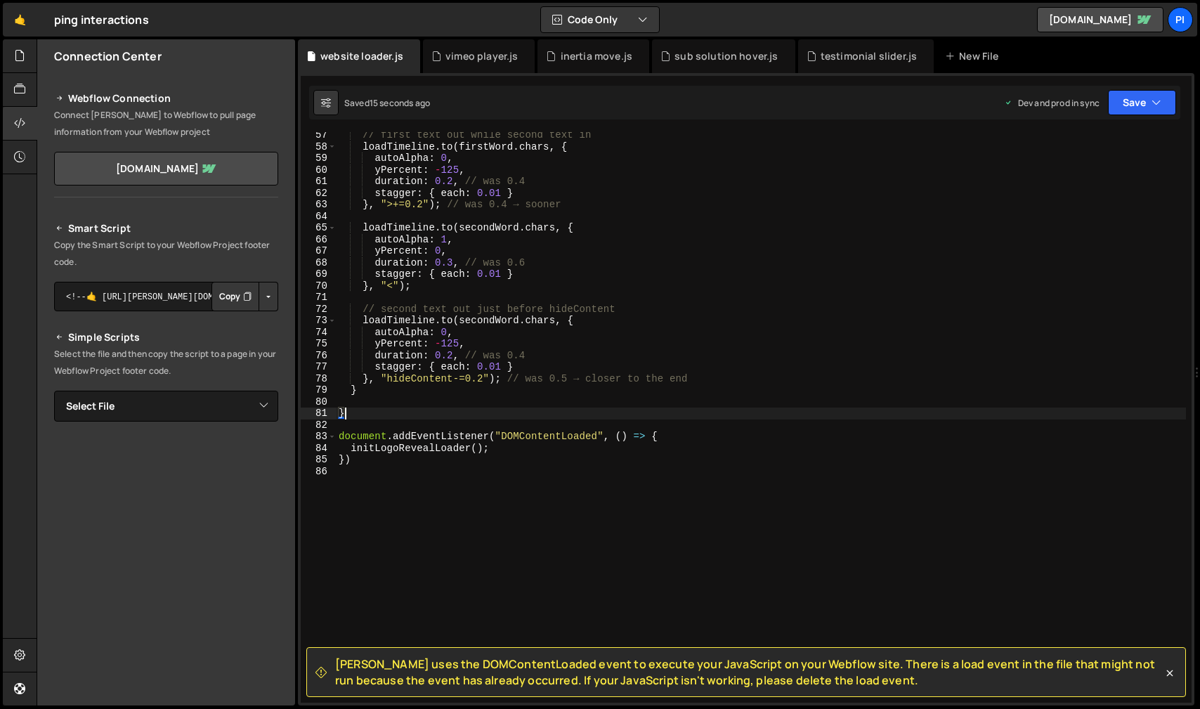
click at [340, 415] on div "// first text out while second text in loadTimeline . to ( firstWord . chars , …" at bounding box center [761, 426] width 850 height 594
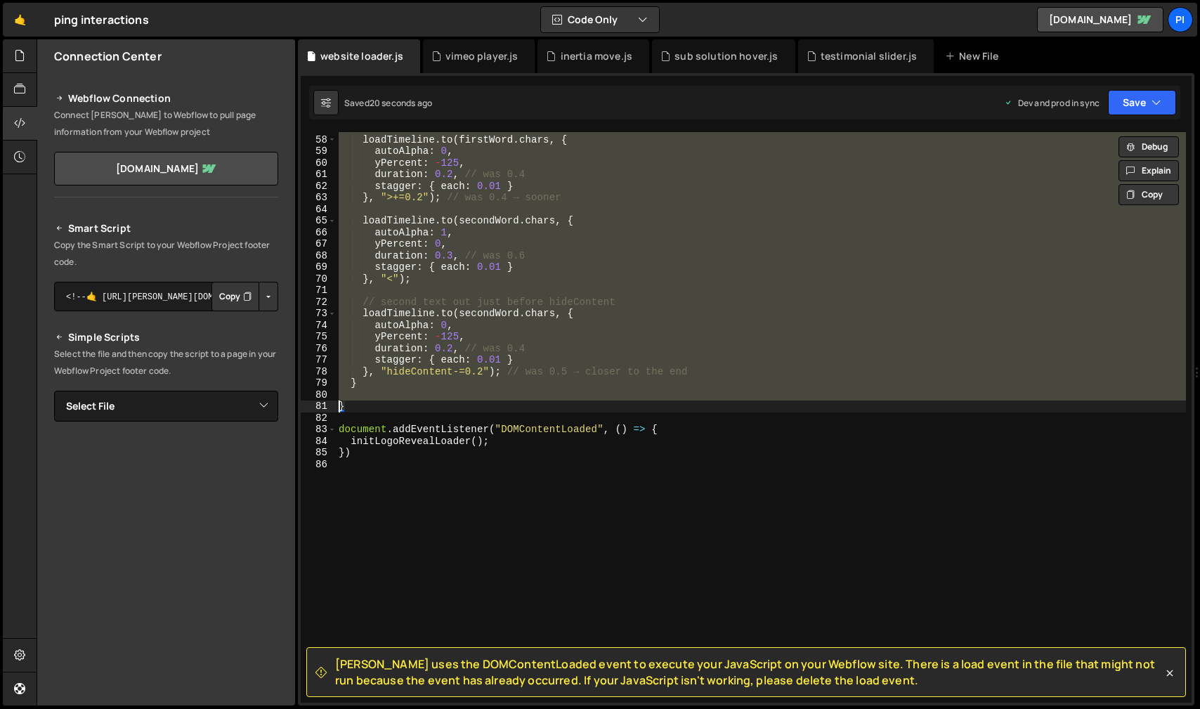
scroll to position [689, 0]
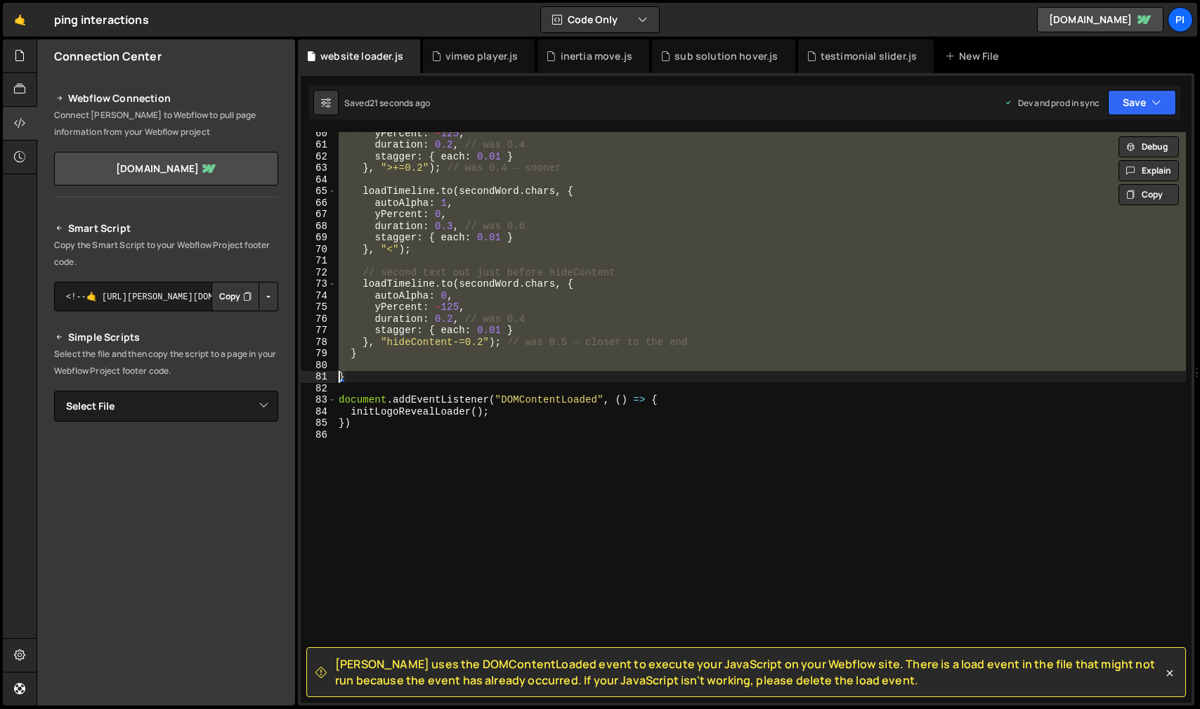
click at [354, 354] on div "yPercent : - 125 , duration : 0.2 , // was 0.4 stagger : { each : 0.01 } } , ">…" at bounding box center [761, 424] width 850 height 594
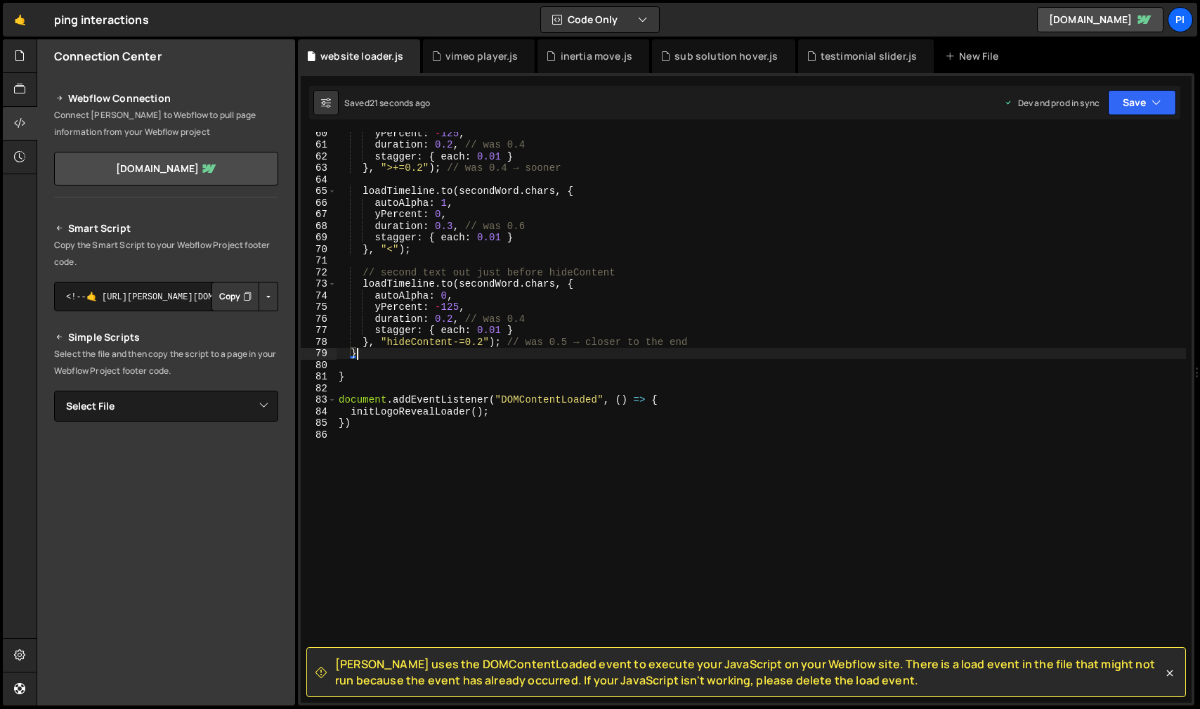
click at [354, 354] on div "yPercent : - 125 , duration : 0.2 , // was 0.4 stagger : { each : 0.01 } } , ">…" at bounding box center [761, 424] width 850 height 594
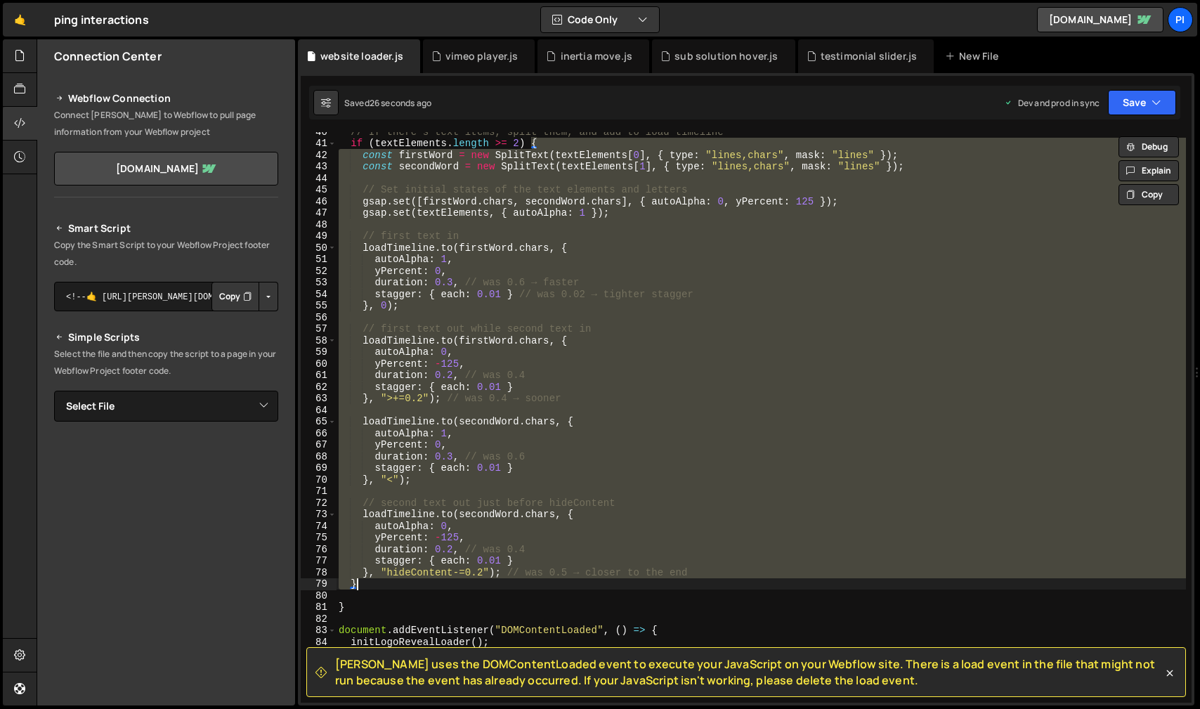
scroll to position [462, 0]
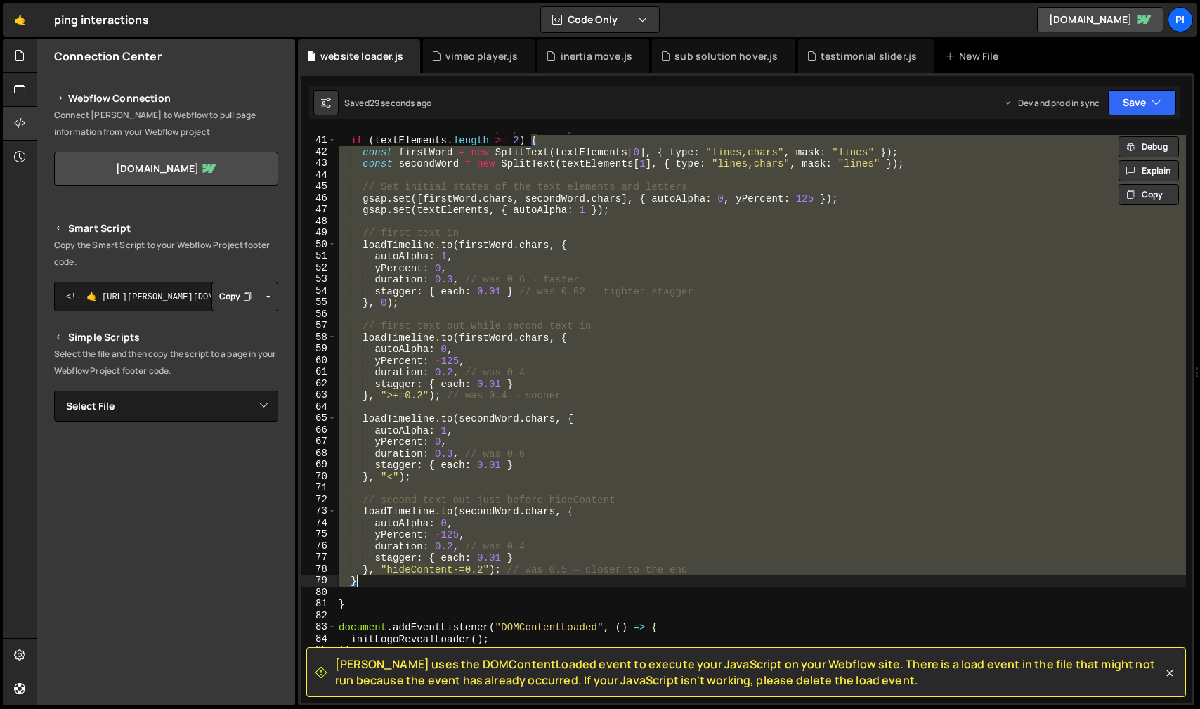
click at [365, 571] on div "// If there's text items, split them, and add to load timeline if ( textElement…" at bounding box center [761, 420] width 850 height 594
type textarea "stagger: { each: 0.01 } }, "hideContent-=0.2"); // was 0.5 → closer to the end"
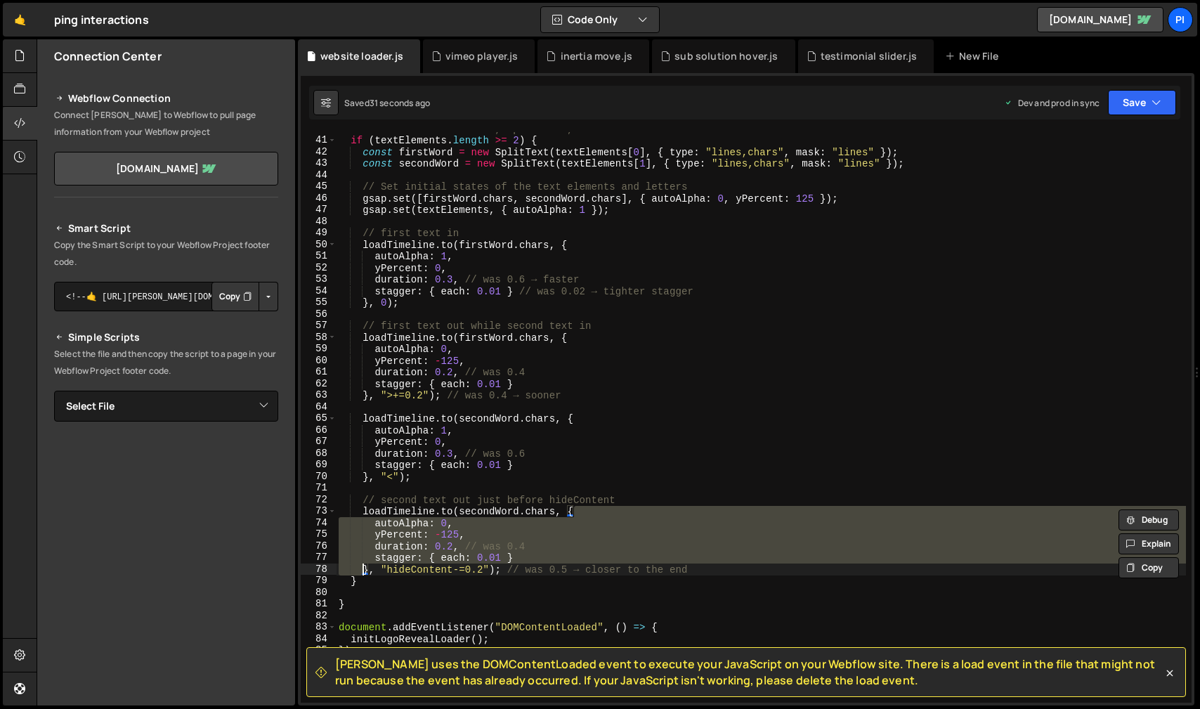
click at [382, 587] on div "// If there's text items, split them, and add to load timeline if ( textElement…" at bounding box center [761, 420] width 850 height 594
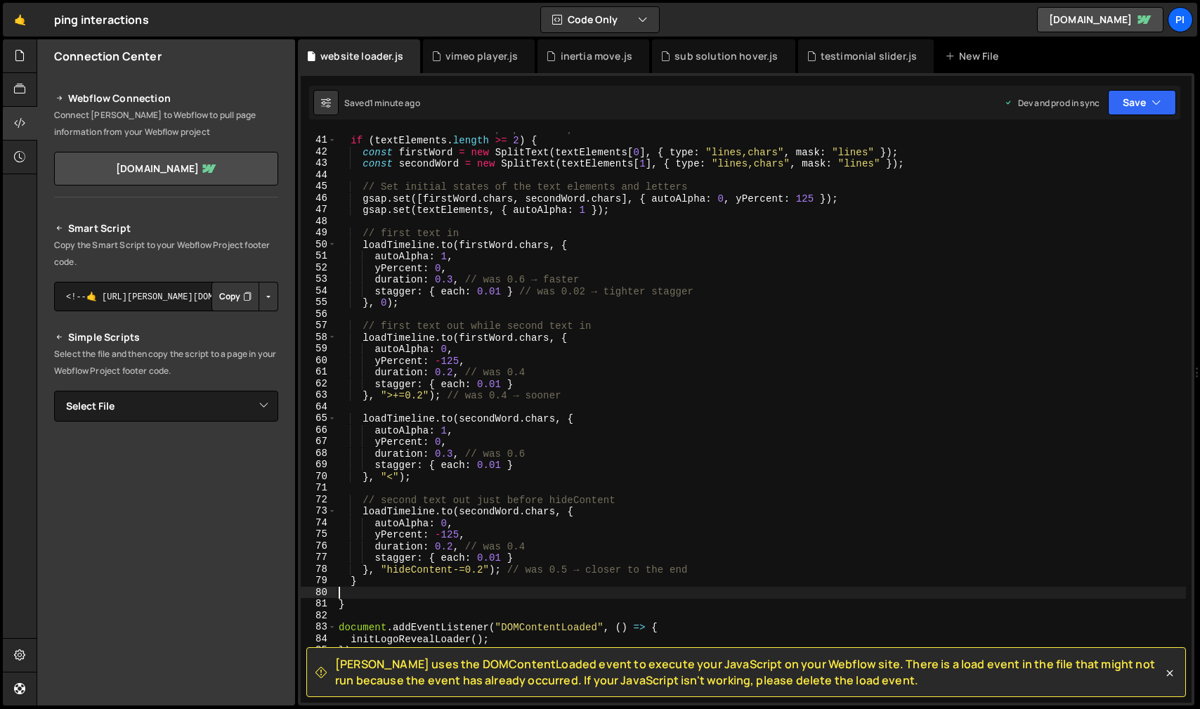
click at [515, 458] on div "// If there's text items, split them, and add to load timeline if ( textElement…" at bounding box center [761, 420] width 850 height 594
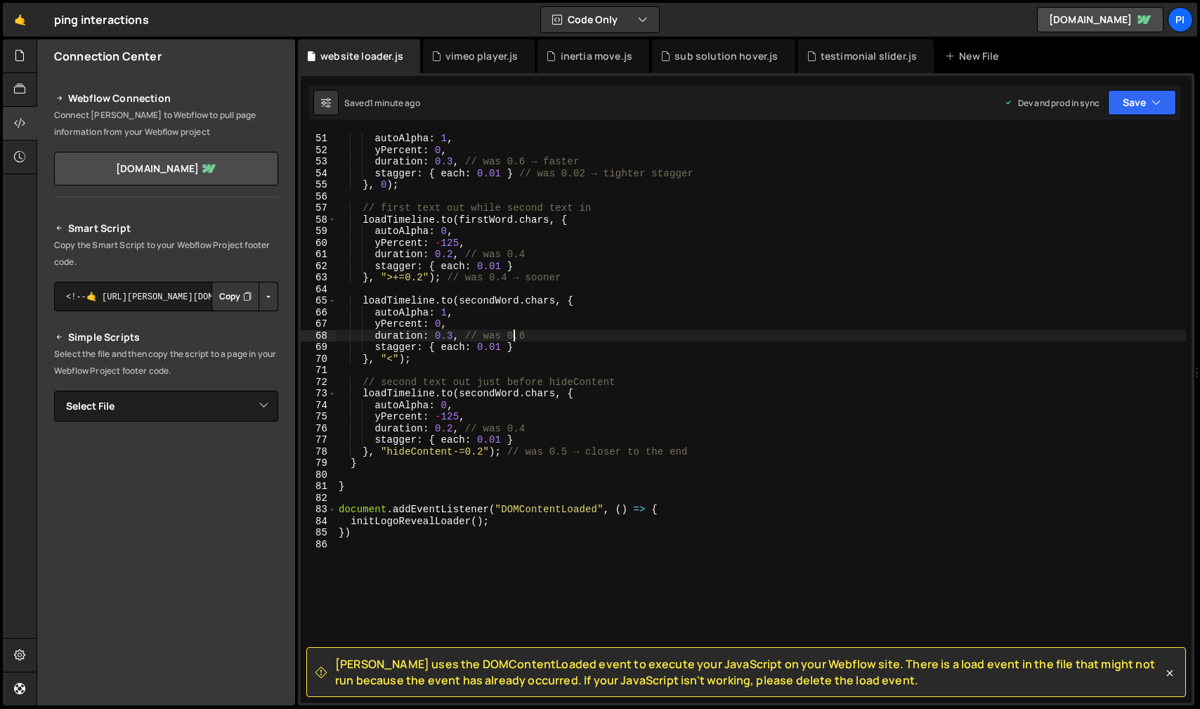
type textarea "})"
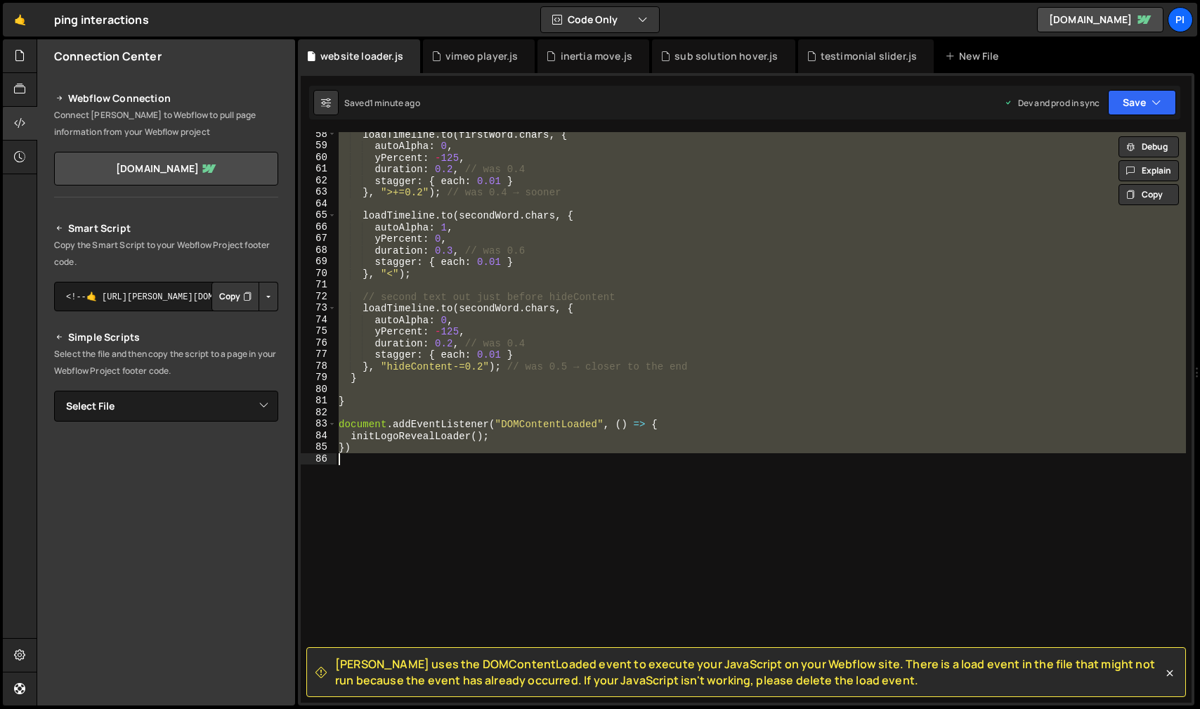
scroll to position [672, 0]
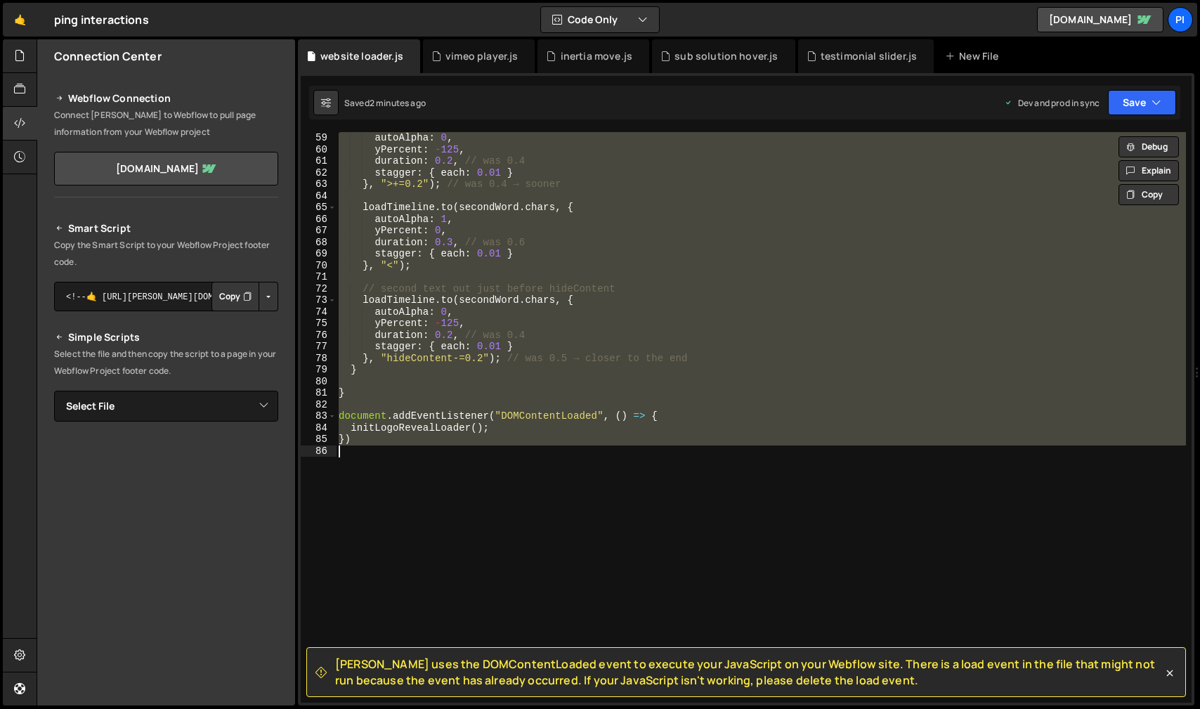
click at [434, 481] on div "autoAlpha : 0 , yPercent : - 125 , duration : 0.2 , // was 0.4 stagger : { each…" at bounding box center [761, 429] width 850 height 594
paste textarea
type textarea "})"
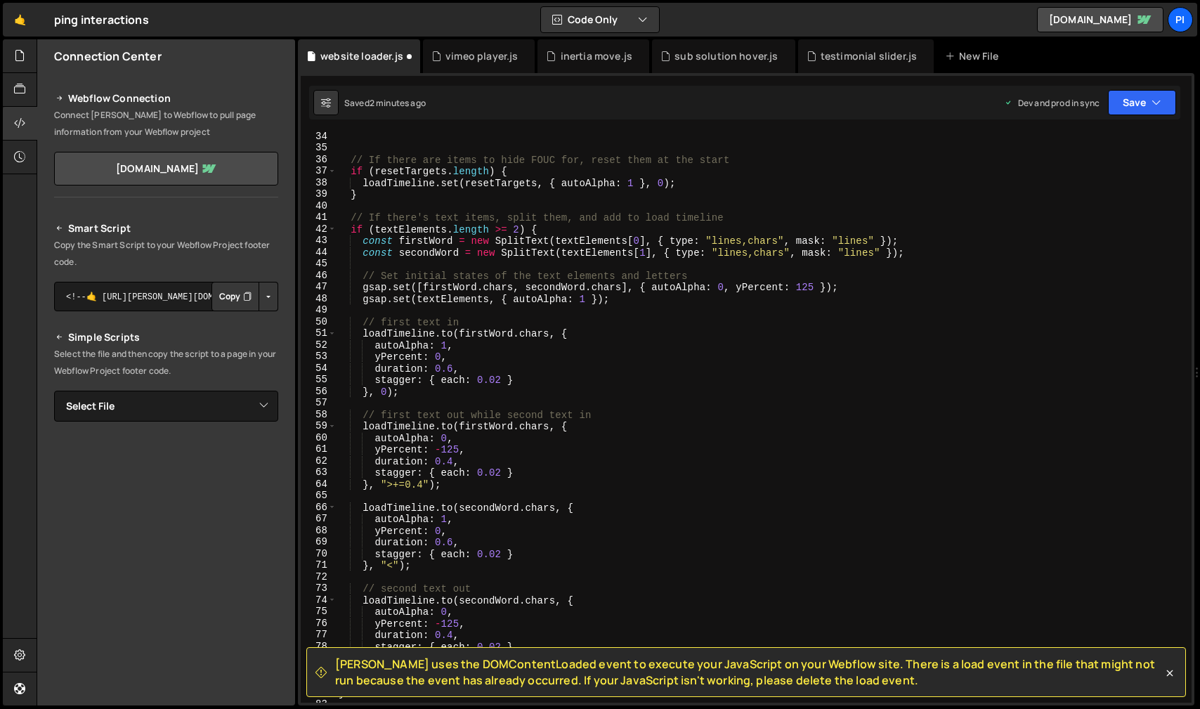
scroll to position [706, 0]
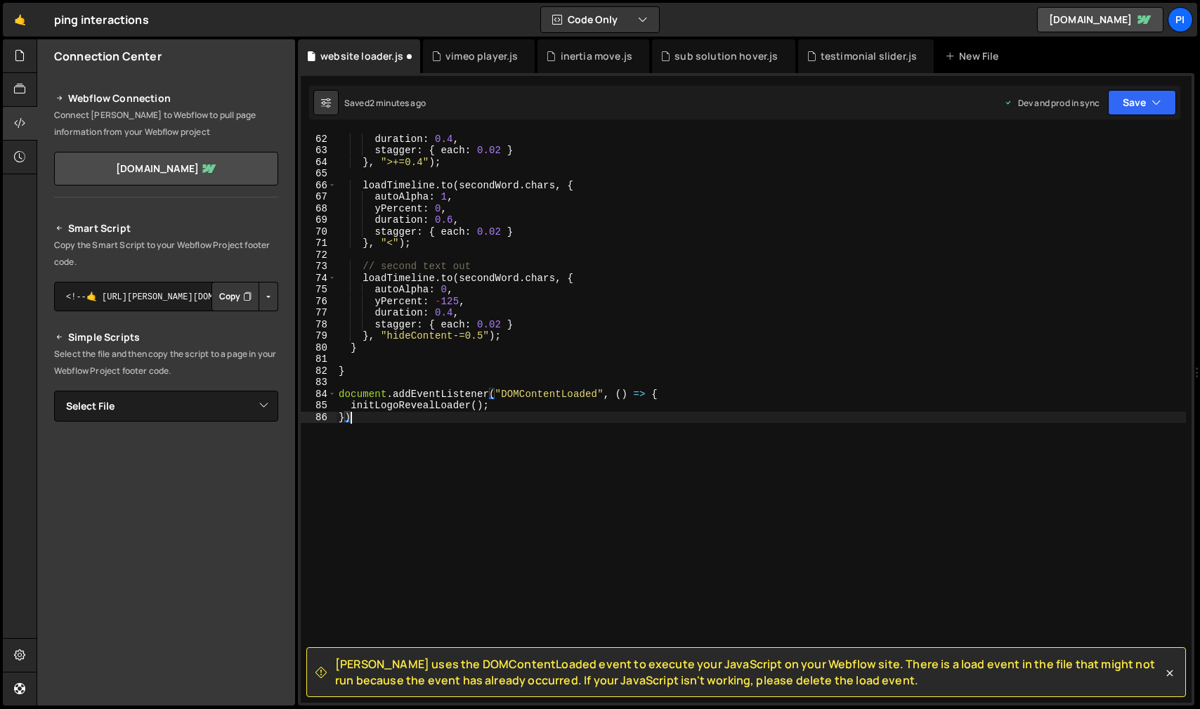
click at [497, 419] on div "yPercent : - 125 , duration : 0.4 , stagger : { each : 0.02 } } , ">+=0.4" ) ; …" at bounding box center [761, 419] width 850 height 594
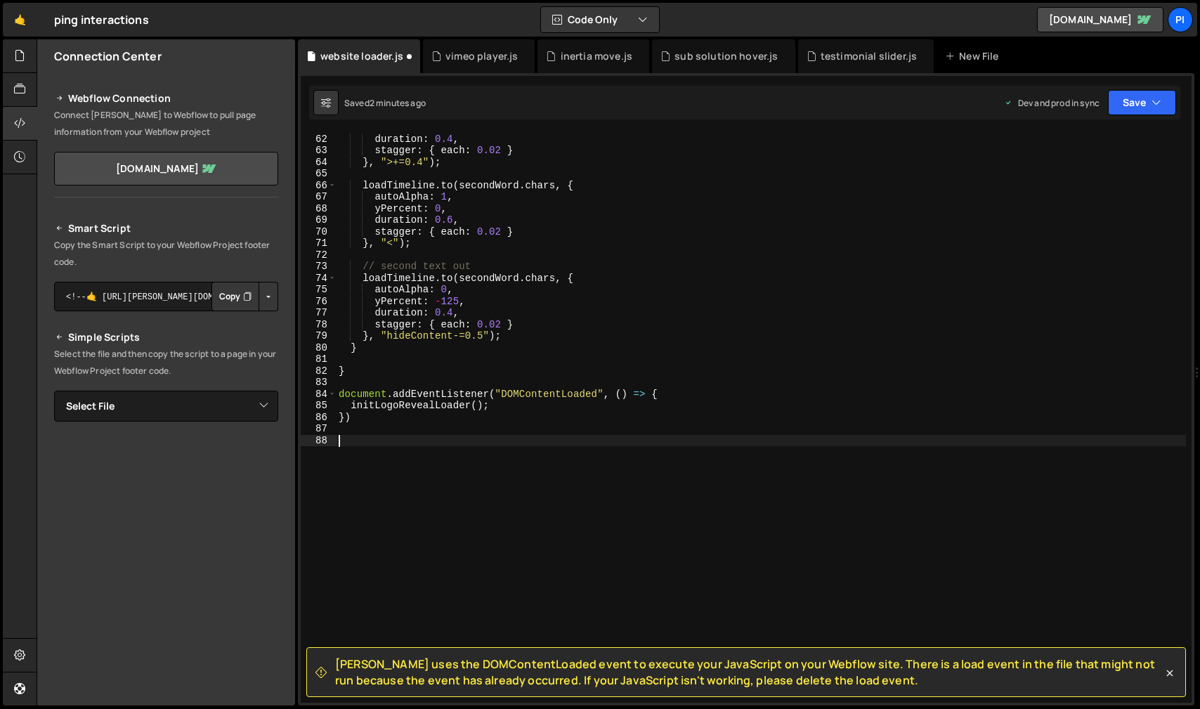
paste textarea "loadTimeline.timeScale(2);"
click at [514, 441] on div "yPercent : - 125 , duration : 0.4 , stagger : { each : 0.02 } } , ">+=0.4" ) ; …" at bounding box center [761, 419] width 850 height 594
type textarea "loadTimeline.timeScale(2);"
click at [1145, 97] on button "Save" at bounding box center [1142, 102] width 68 height 25
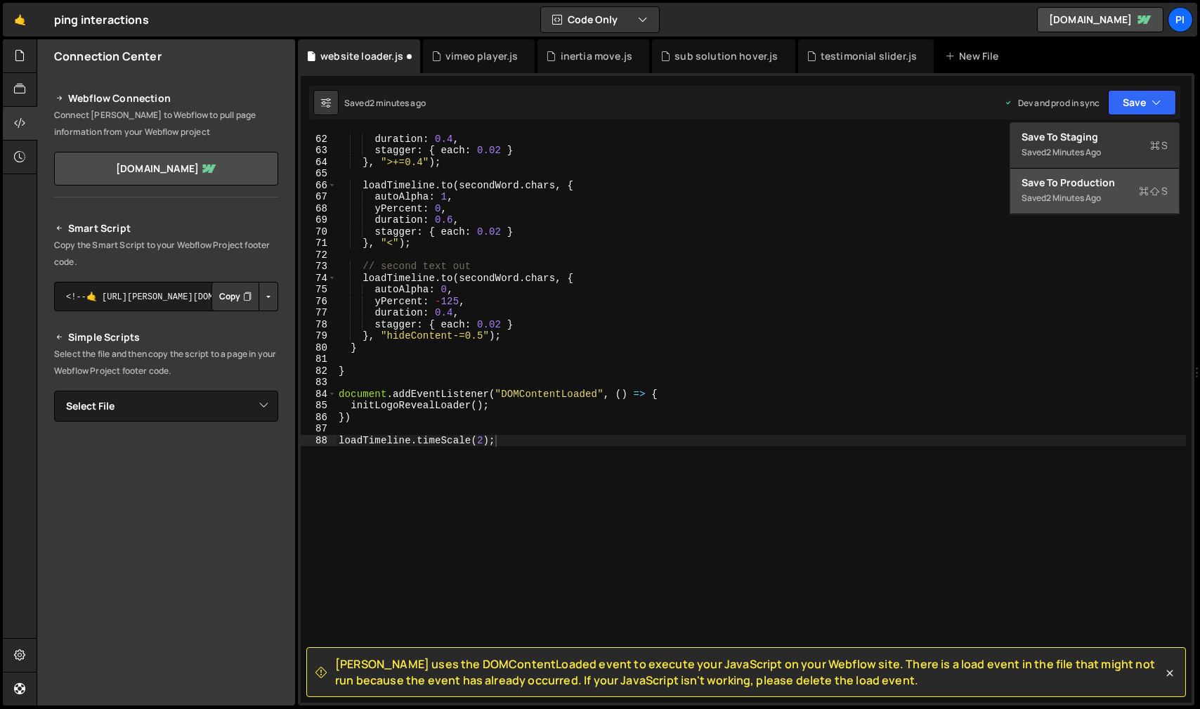
click at [1099, 181] on div "Save to Production S" at bounding box center [1095, 183] width 146 height 14
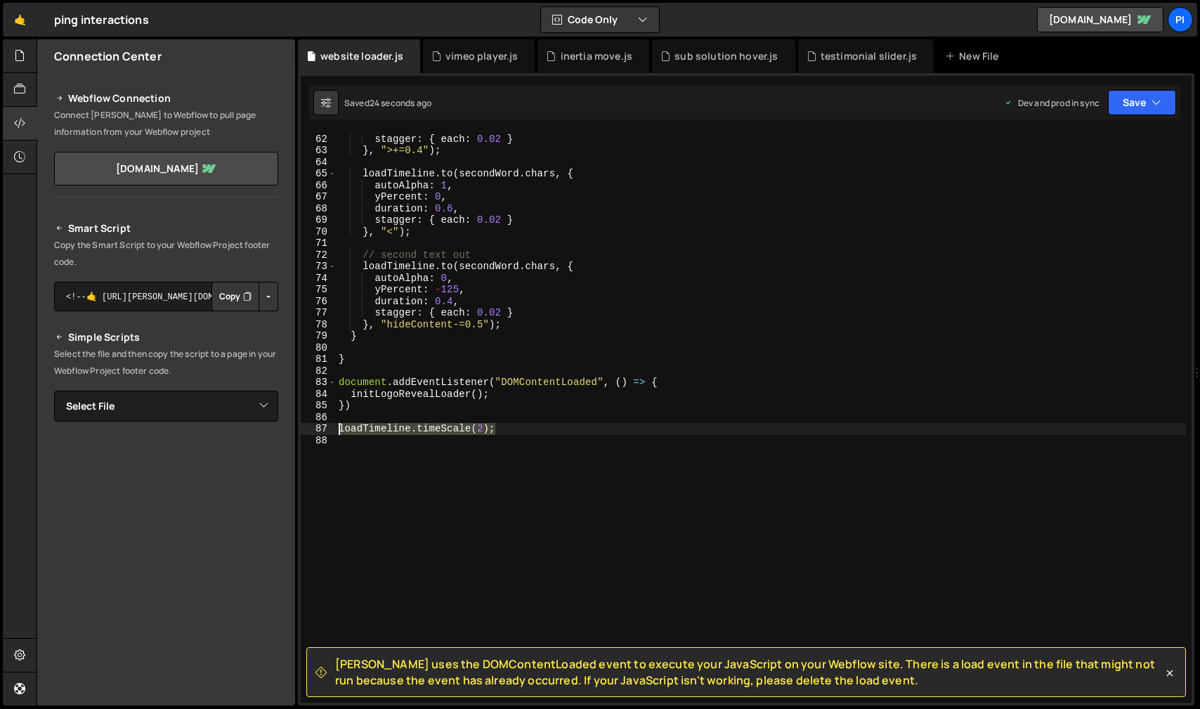
drag, startPoint x: 528, startPoint y: 429, endPoint x: 331, endPoint y: 425, distance: 197.5
click at [331, 425] on div "loadTimeline.timeScale(2); 61 62 63 64 65 66 67 68 69 70 71 72 73 74 75 76 77 7…" at bounding box center [746, 417] width 891 height 571
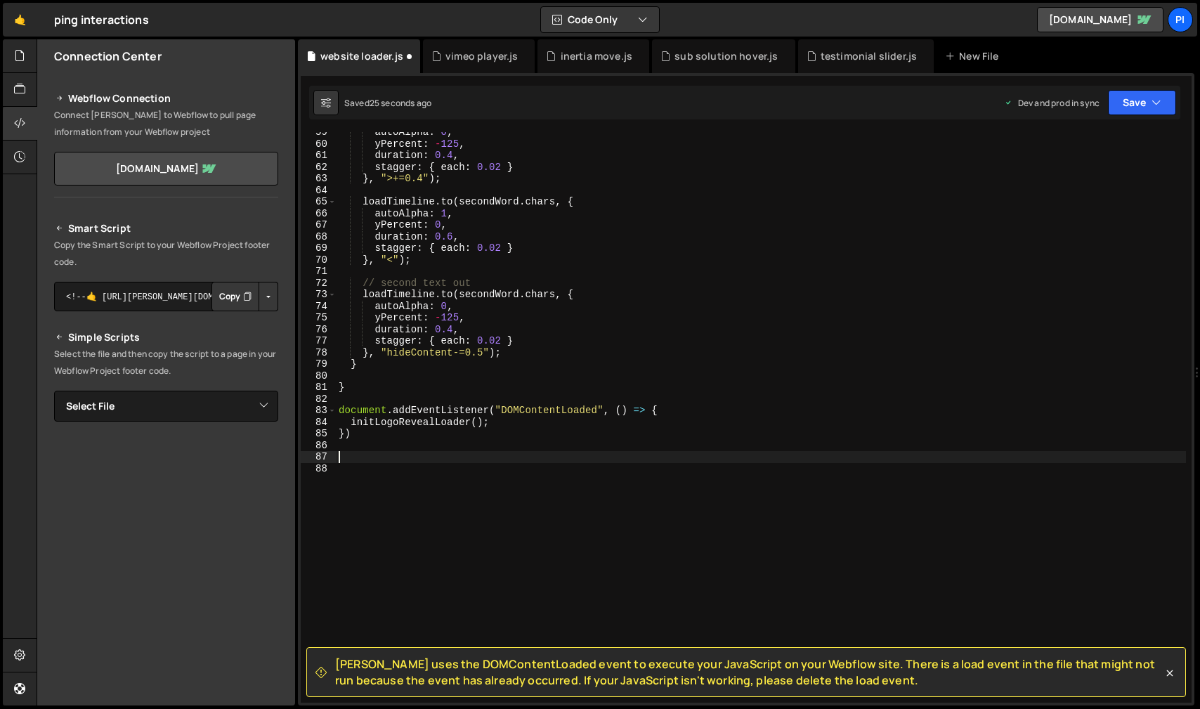
click at [412, 391] on div "autoAlpha : 0 , yPercent : - 125 , duration : 0.4 , stagger : { each : 0.02 } }…" at bounding box center [761, 423] width 850 height 594
type textarea "}"
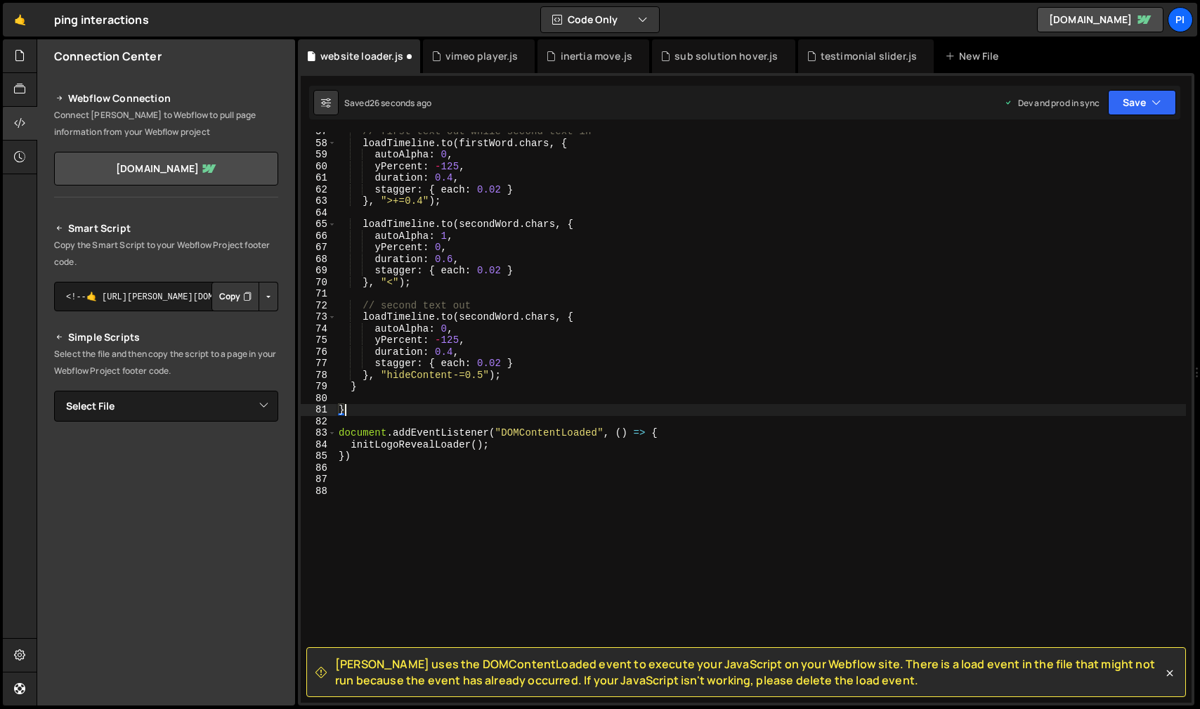
scroll to position [656, 0]
click at [412, 396] on div "// first text out while second text in loadTimeline . to ( firstWord . chars , …" at bounding box center [761, 423] width 850 height 594
paste textarea "loadTimeline.timeScale(2);"
click at [1136, 106] on button "Save" at bounding box center [1142, 102] width 68 height 25
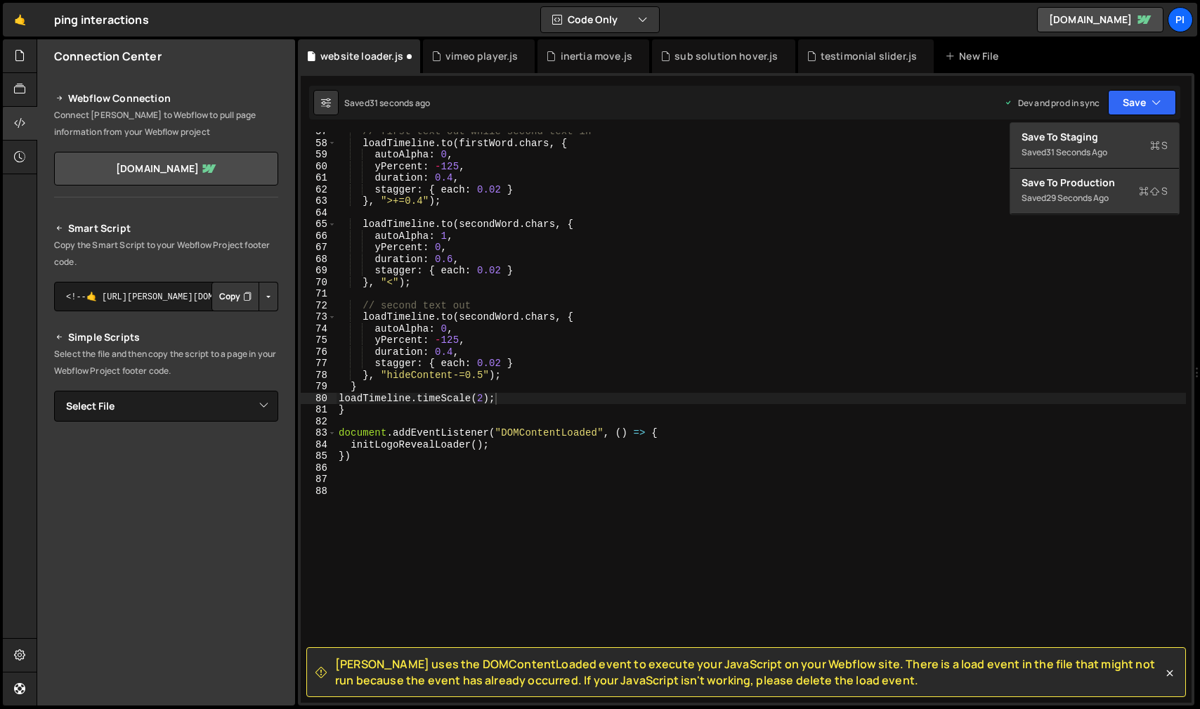
click at [486, 398] on div "// first text out while second text in loadTimeline . to ( firstWord . chars , …" at bounding box center [761, 423] width 850 height 594
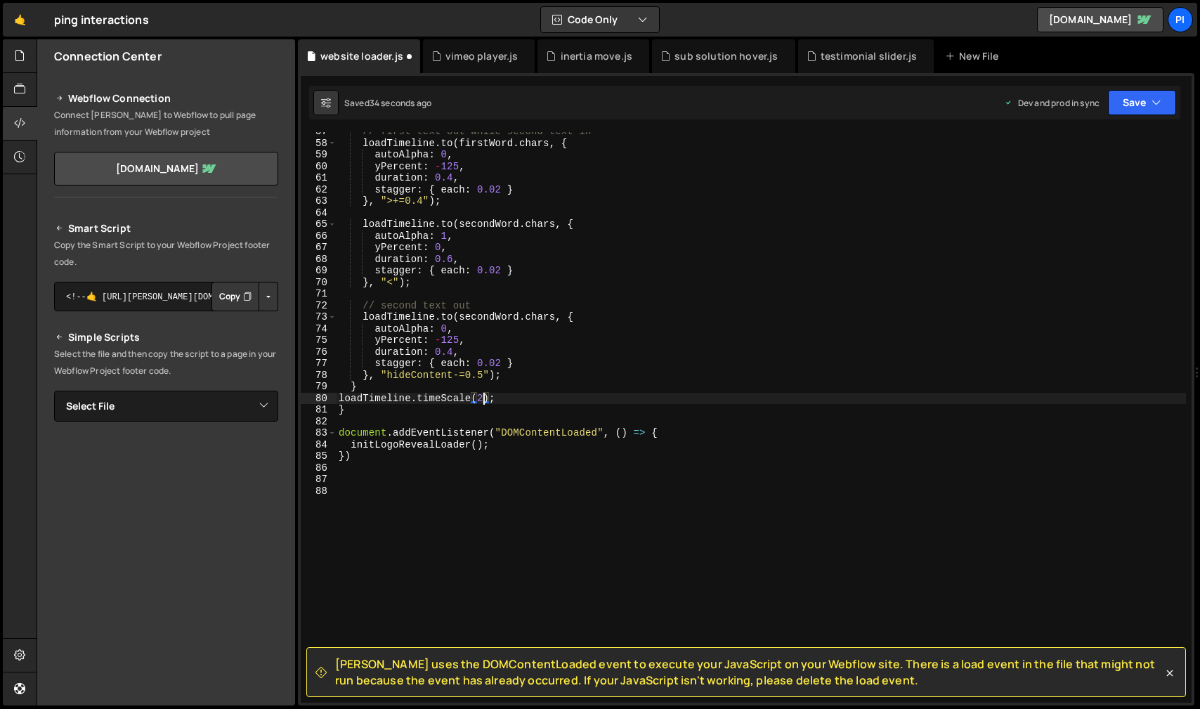
scroll to position [0, 10]
click at [1128, 107] on button "Save" at bounding box center [1142, 102] width 68 height 25
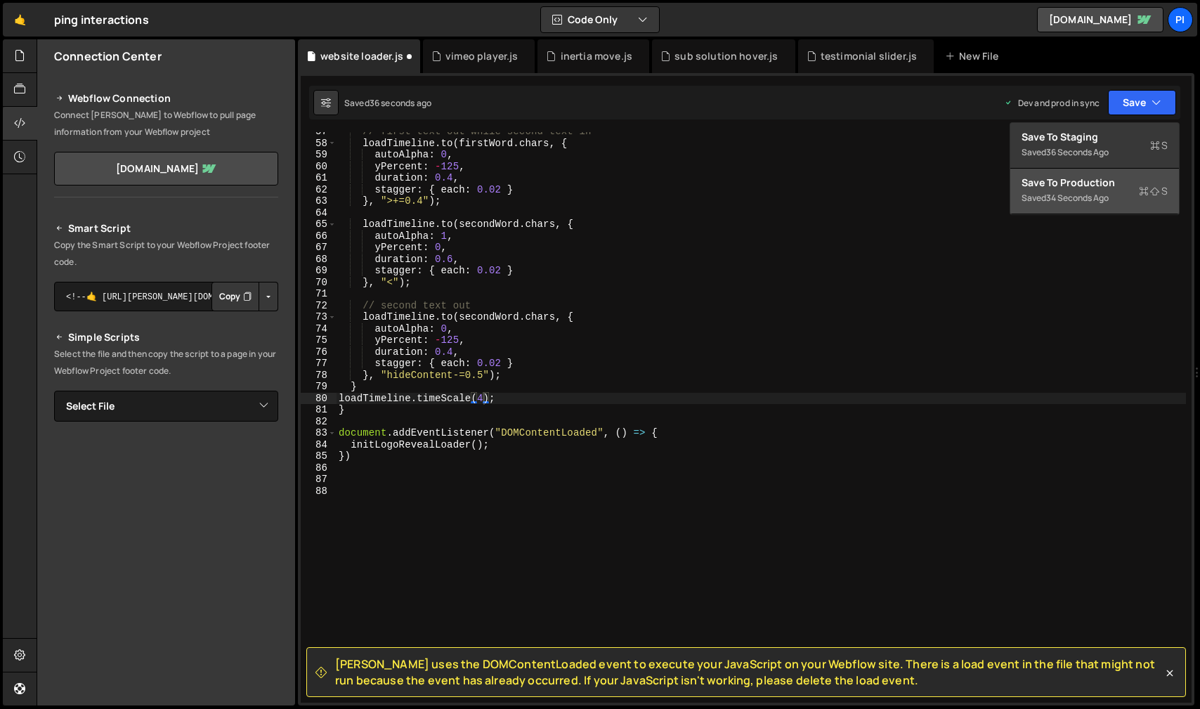
click at [1105, 181] on div "Save to Production S" at bounding box center [1095, 183] width 146 height 14
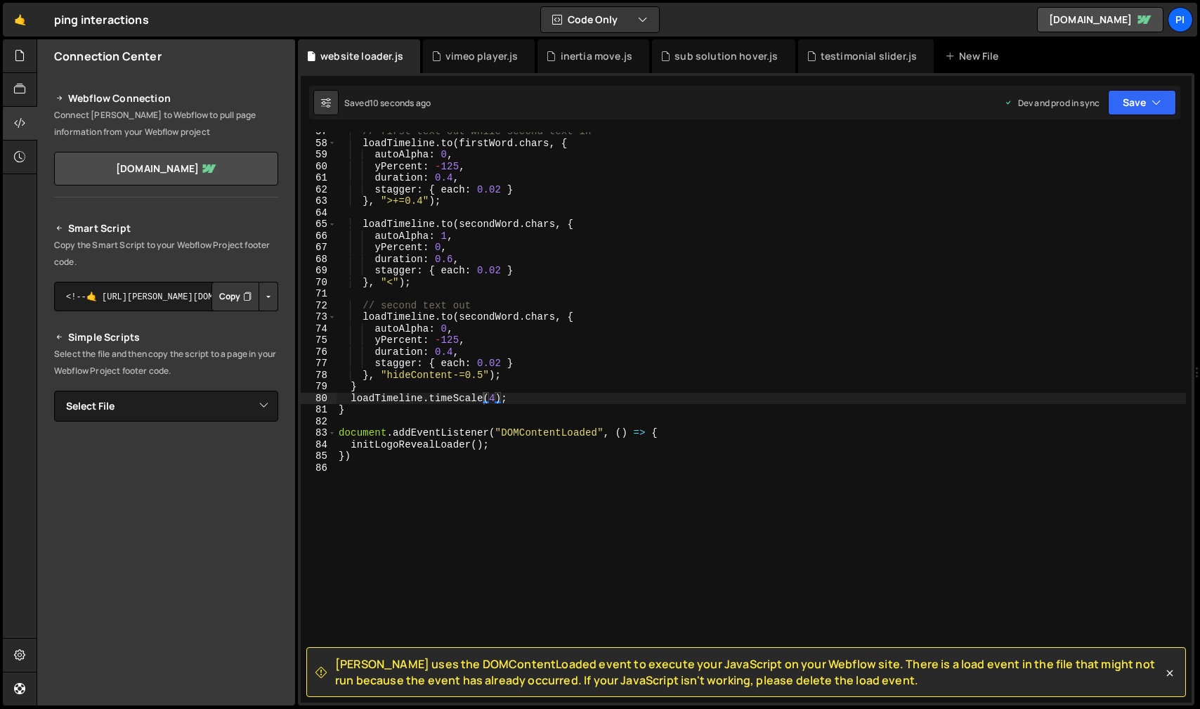
click at [490, 399] on div "// first text out while second text in loadTimeline . to ( firstWord . chars , …" at bounding box center [761, 423] width 850 height 594
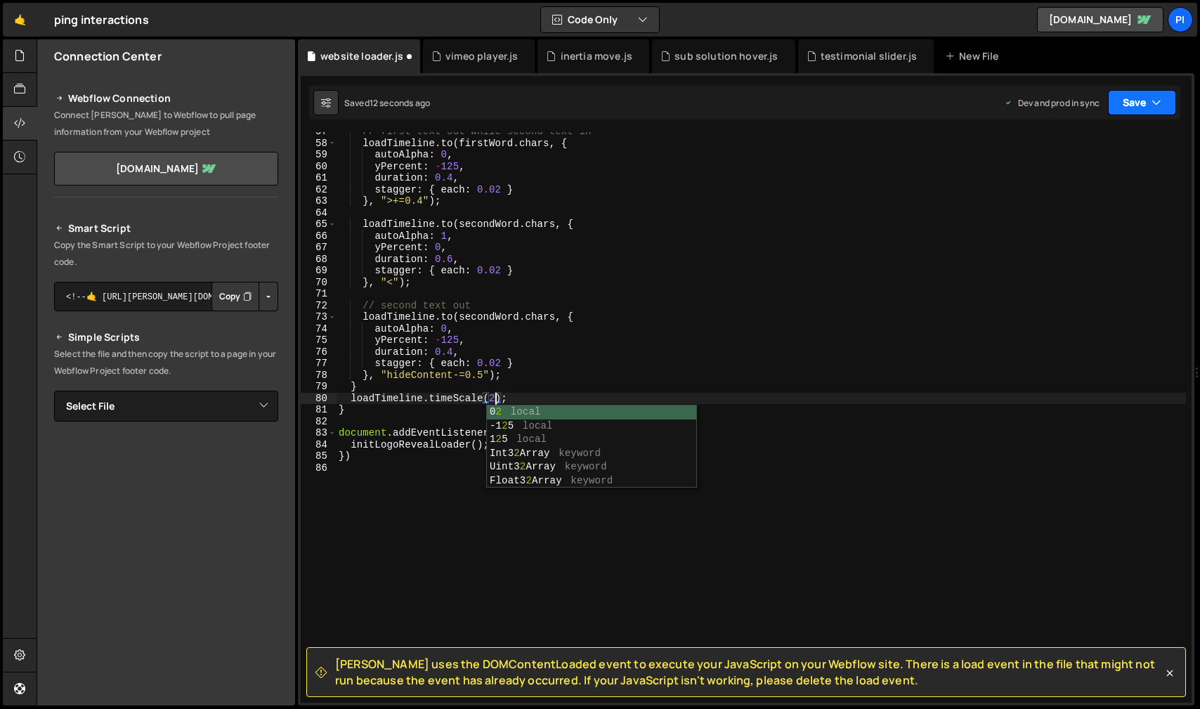
type textarea "loadTimeline.timeScale(2);"
click at [1133, 105] on button "Save" at bounding box center [1142, 102] width 68 height 25
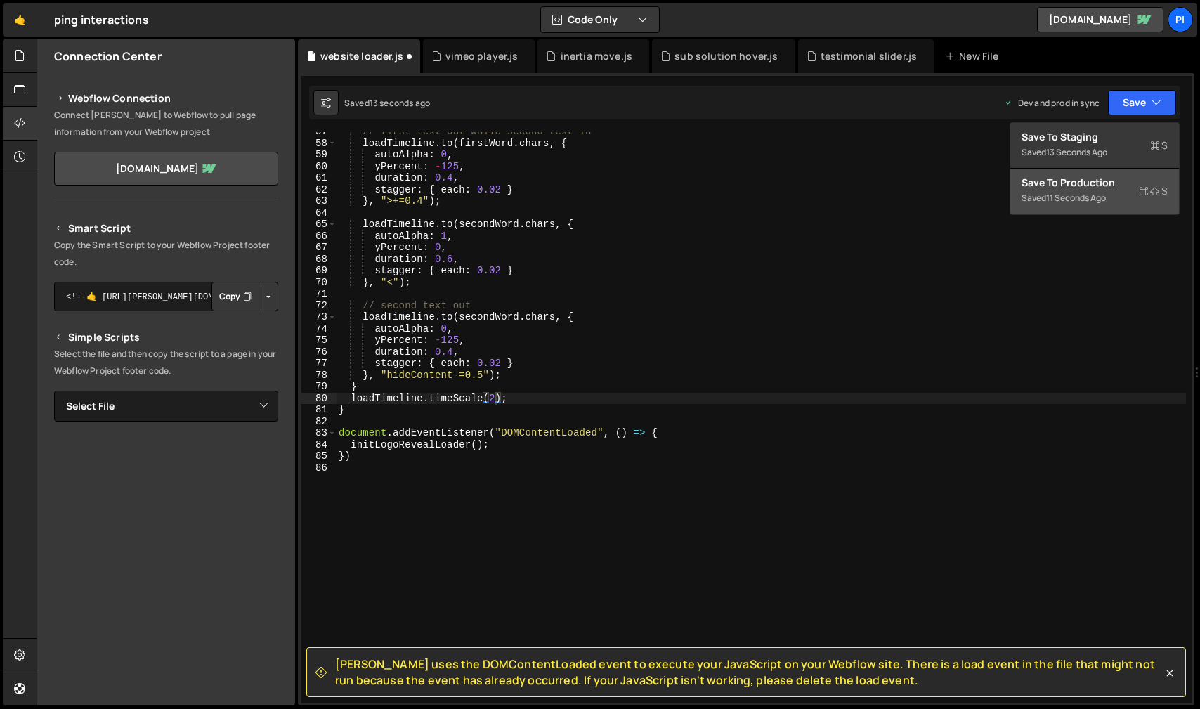
click at [1107, 177] on div "Save to Production S" at bounding box center [1095, 183] width 146 height 14
